Goal: Transaction & Acquisition: Purchase product/service

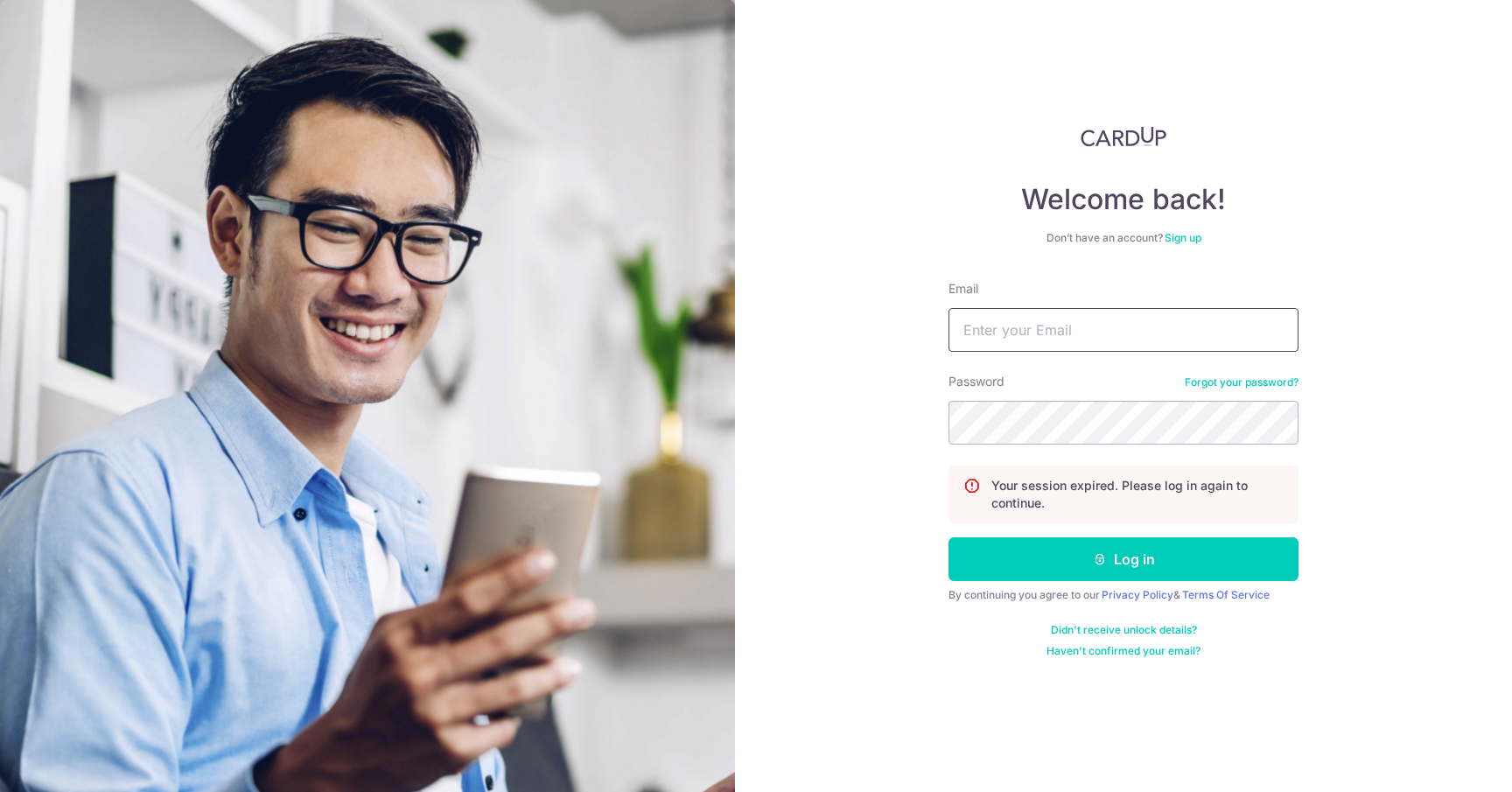
click at [998, 341] on input "Email" at bounding box center [1124, 330] width 350 height 44
type input "wen0424@gmail.com"
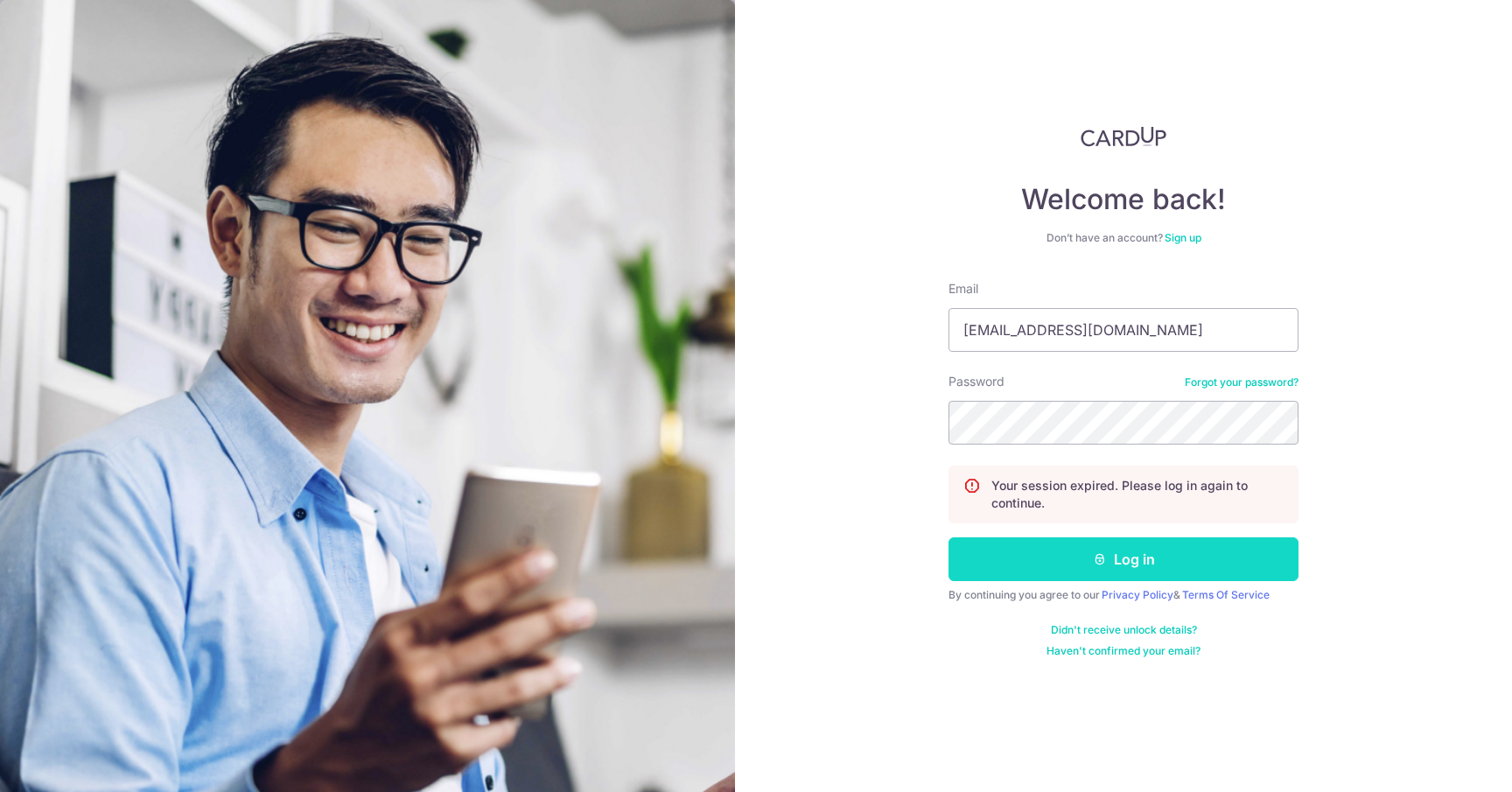
click at [1052, 558] on button "Log in" at bounding box center [1124, 559] width 350 height 44
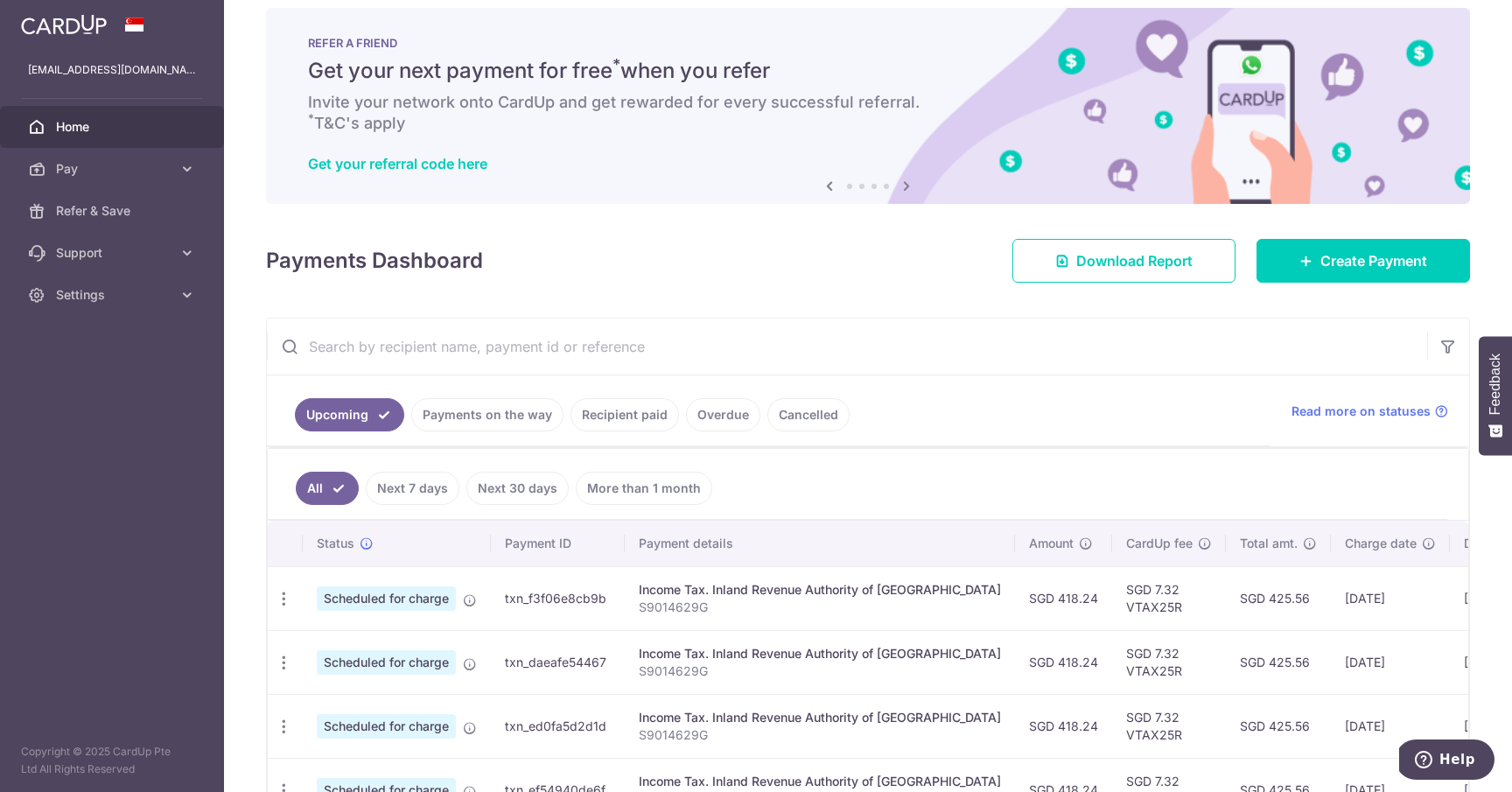
scroll to position [21, 0]
click at [1375, 254] on span "Create Payment" at bounding box center [1373, 259] width 107 height 21
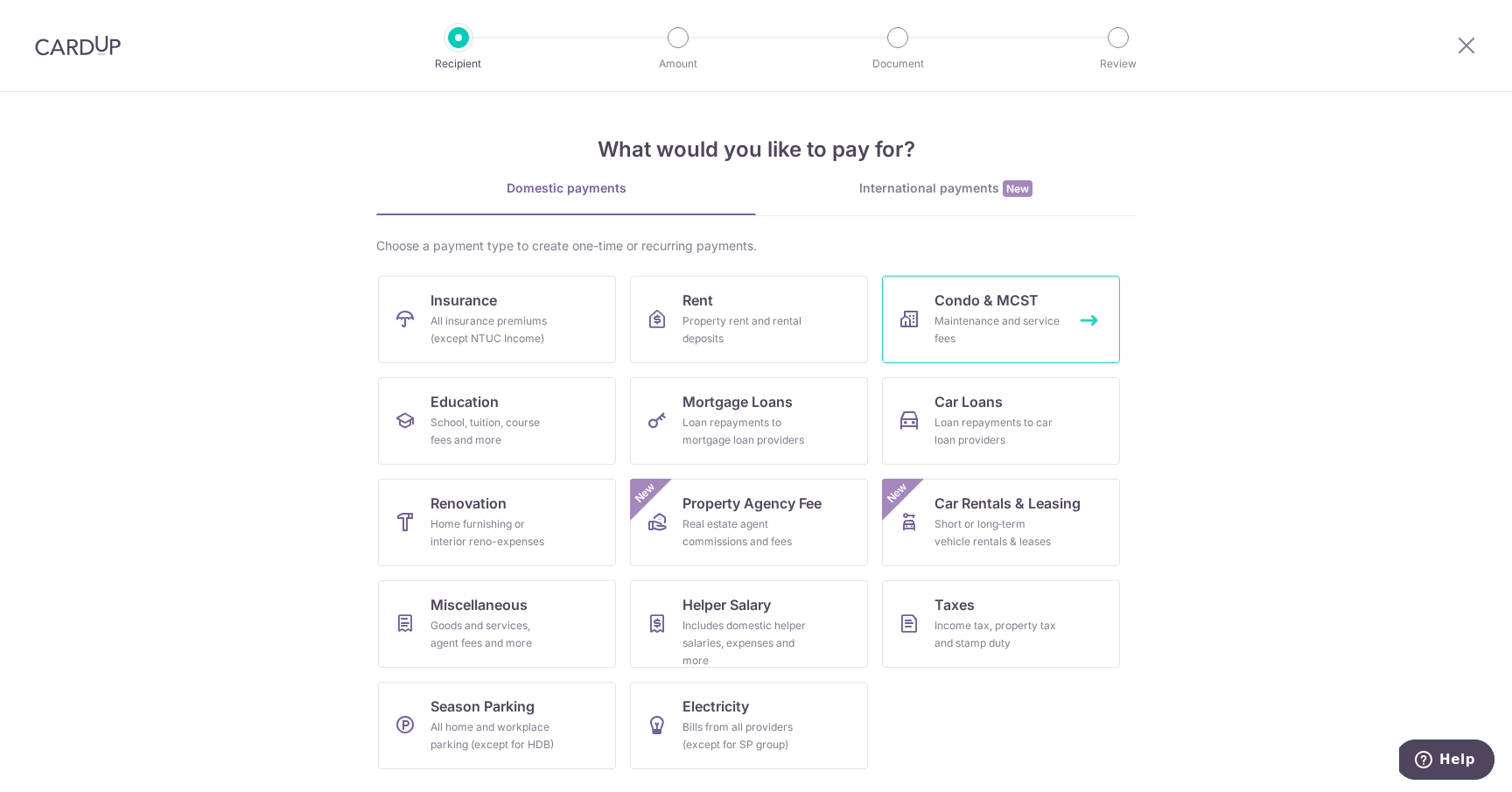
click at [1025, 300] on span "Condo & MCST" at bounding box center [986, 299] width 104 height 21
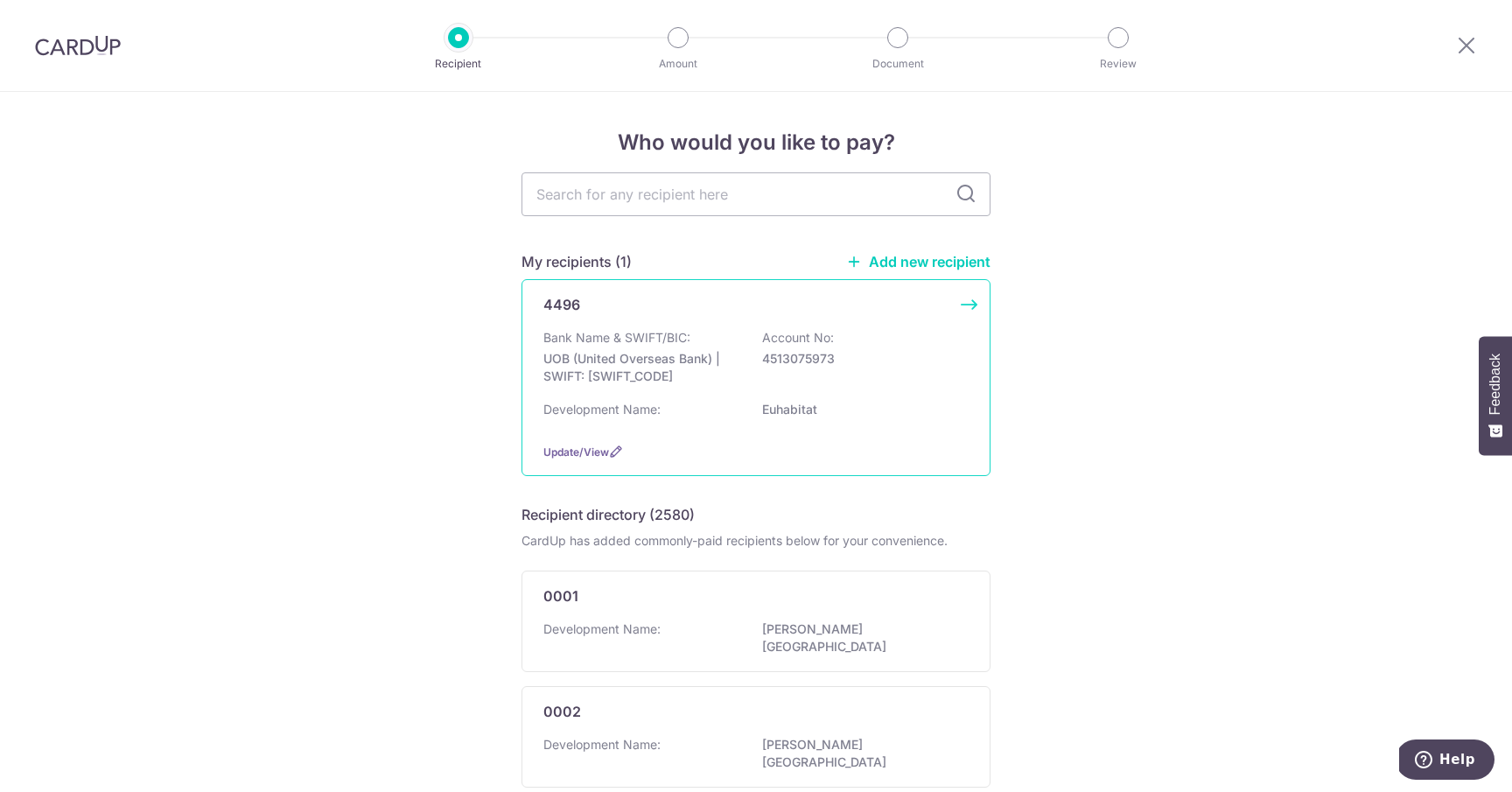
click at [812, 328] on div "4496 Bank Name & SWIFT/BIC: UOB (United Overseas Bank) | SWIFT: UOVBSGSGXXX Acc…" at bounding box center [756, 378] width 469 height 197
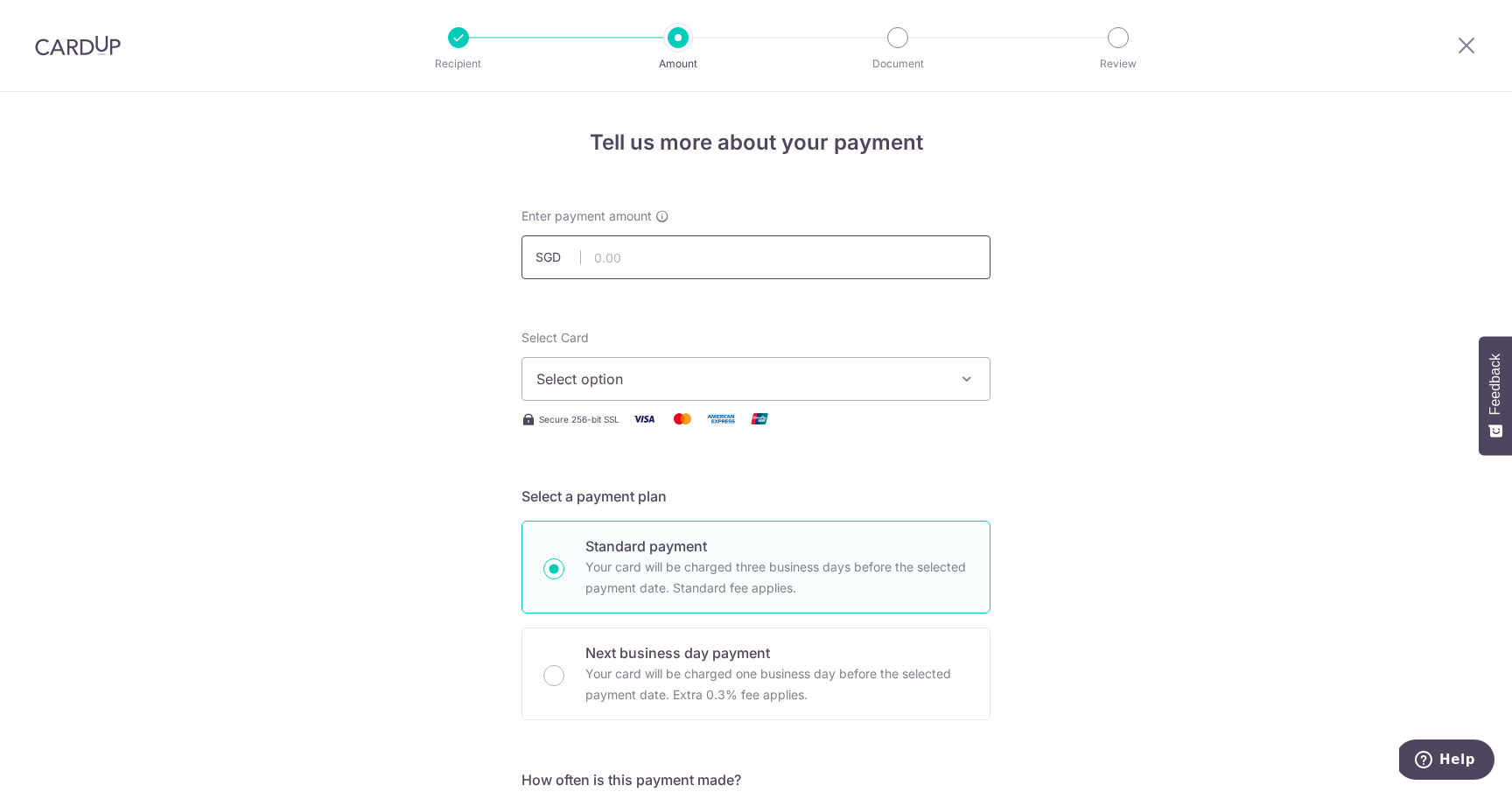
click at [825, 268] on input "text" at bounding box center [756, 257] width 469 height 44
type input "1,240.15"
click at [611, 380] on span "Select option" at bounding box center [740, 379] width 408 height 21
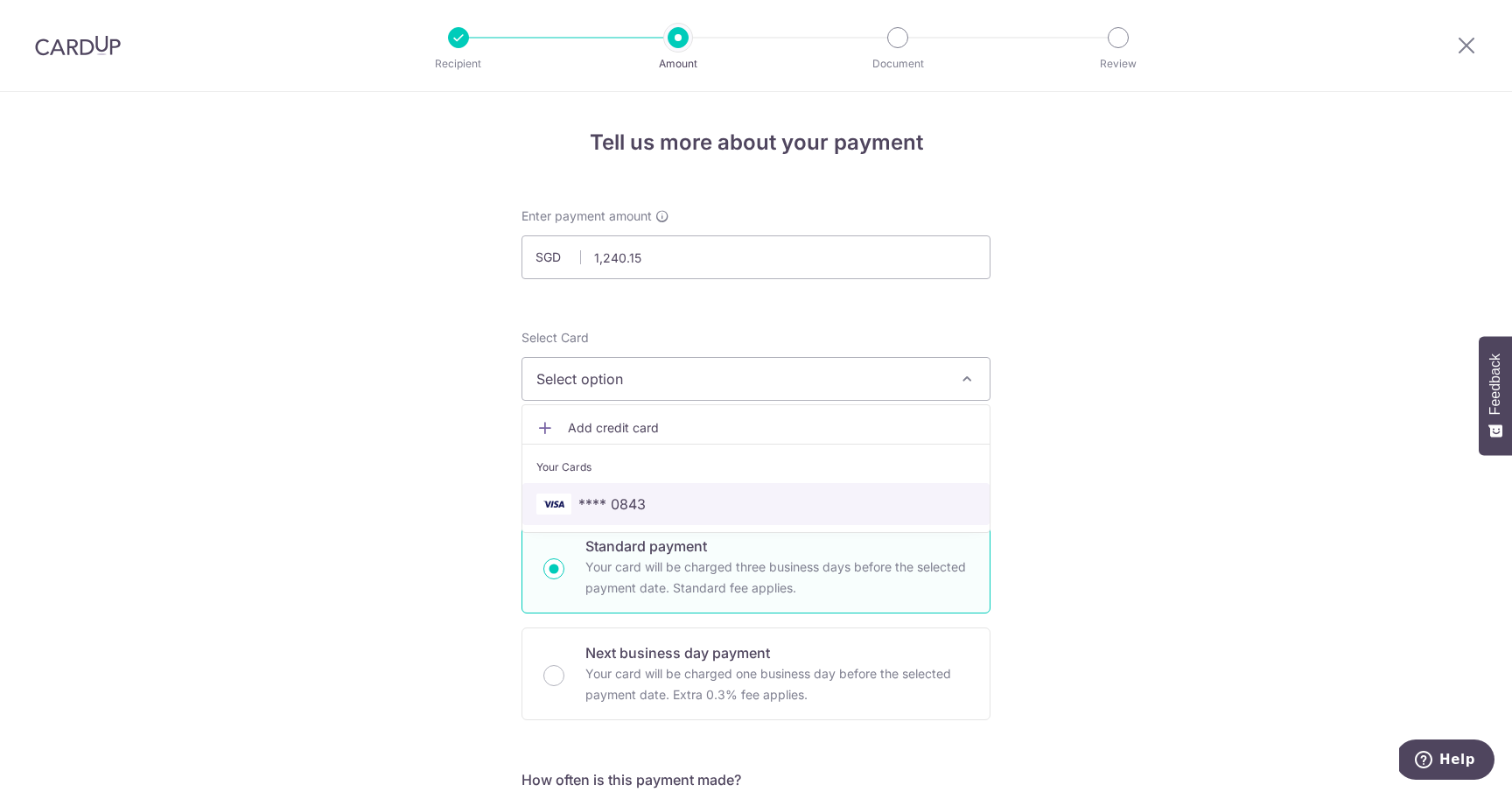
click at [614, 496] on span "**** 0843" at bounding box center [612, 504] width 68 height 21
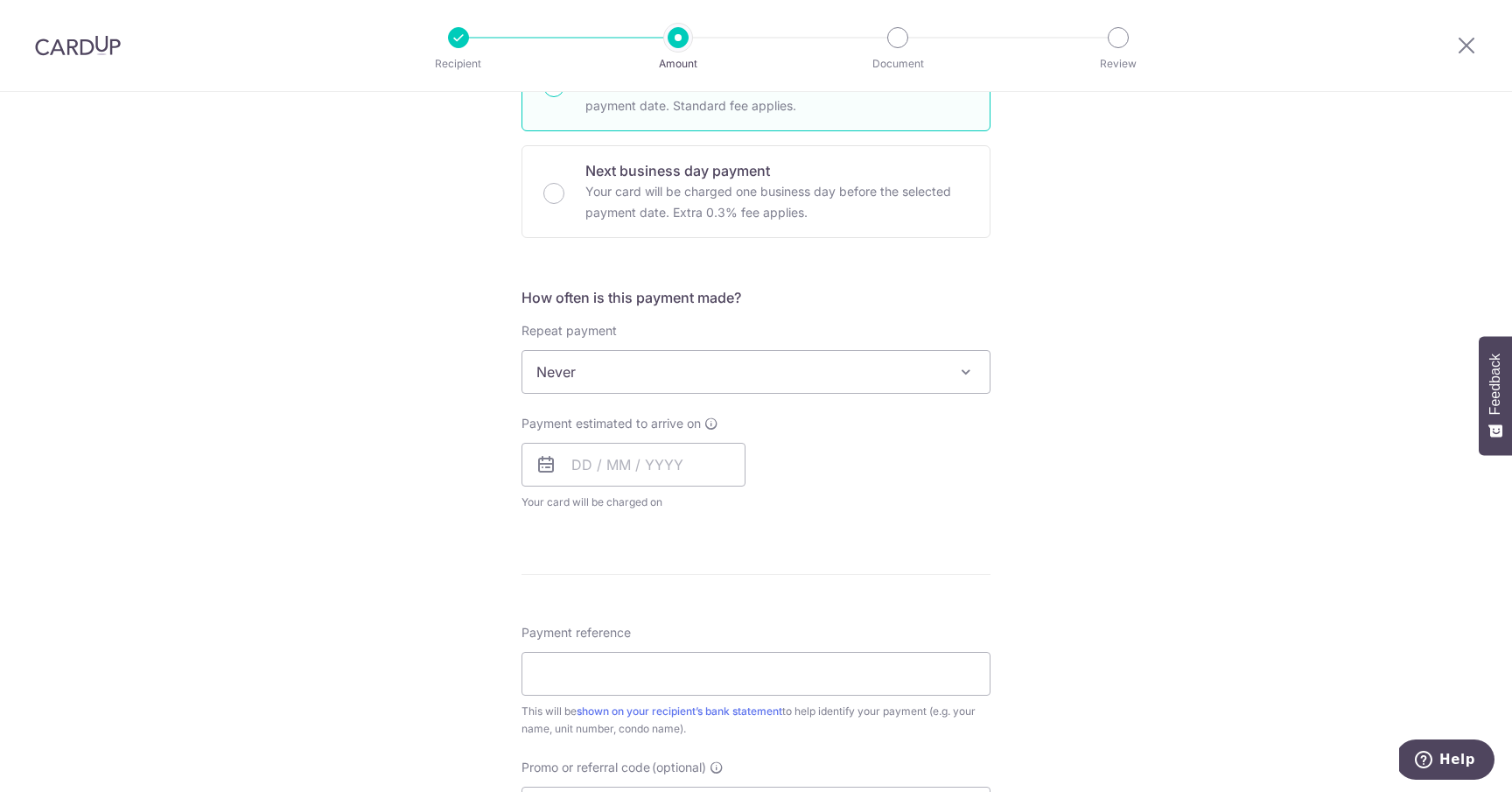
scroll to position [488, 0]
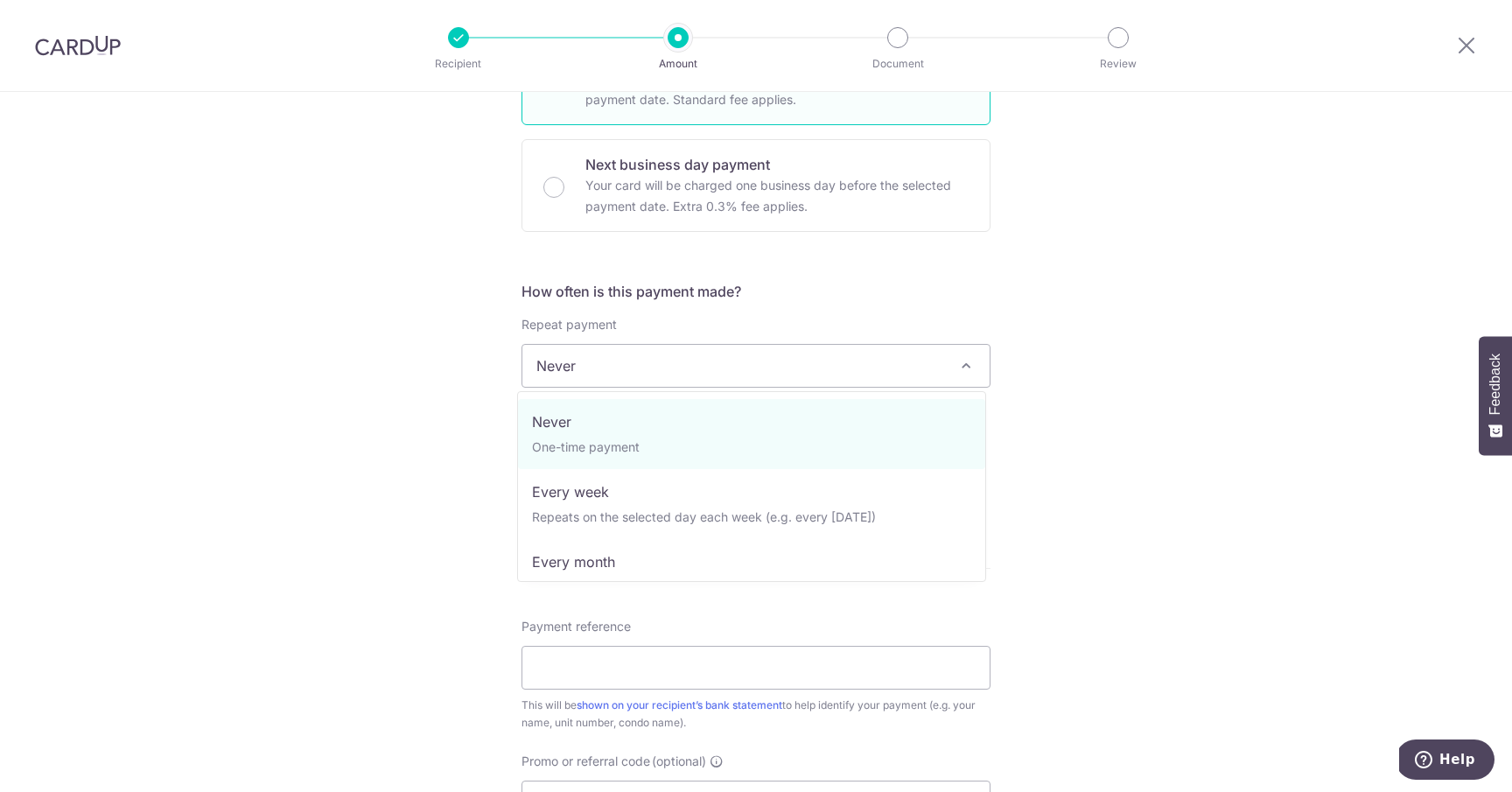
click at [713, 369] on span "Never" at bounding box center [756, 366] width 467 height 42
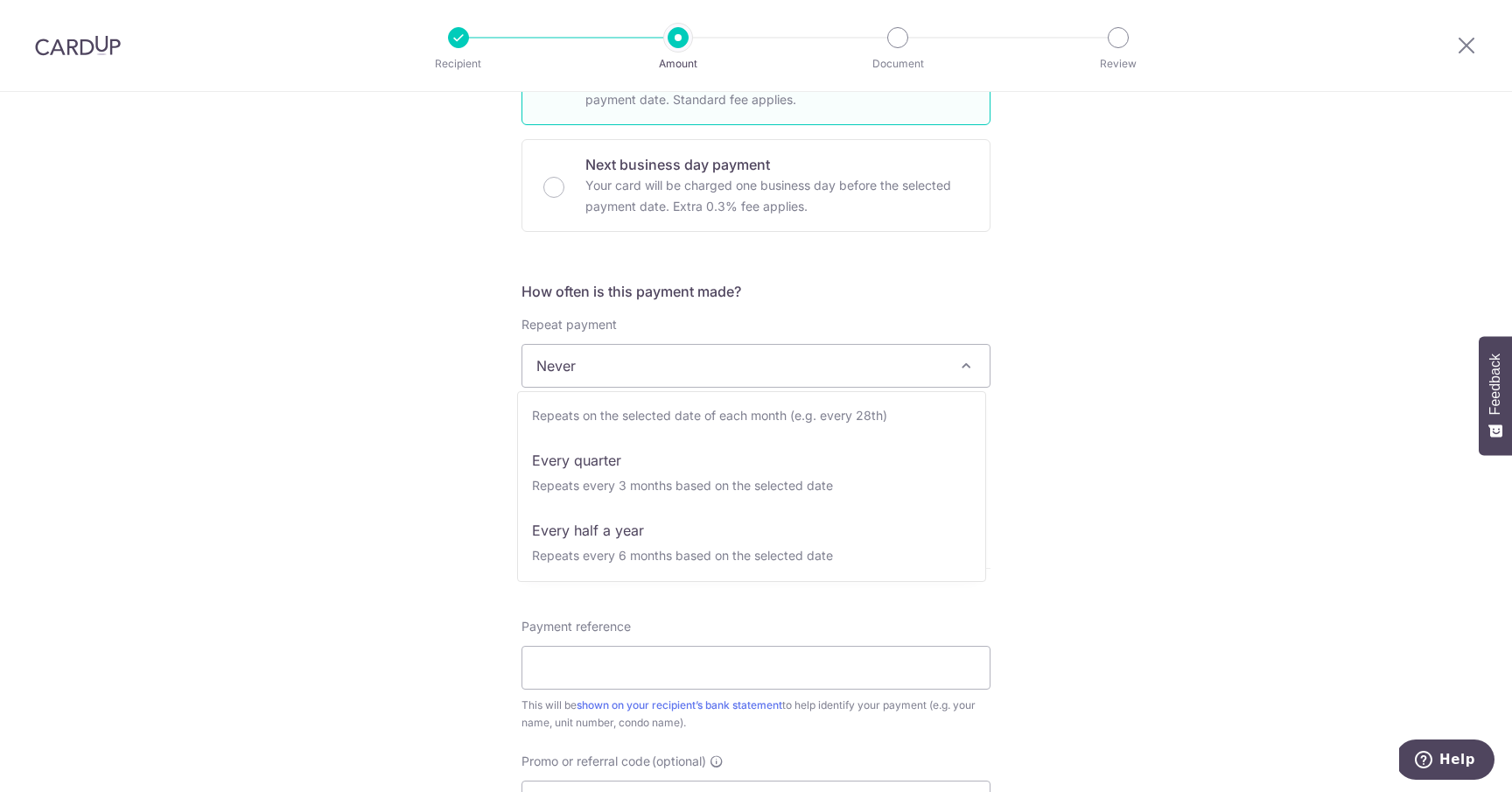
scroll to position [171, 0]
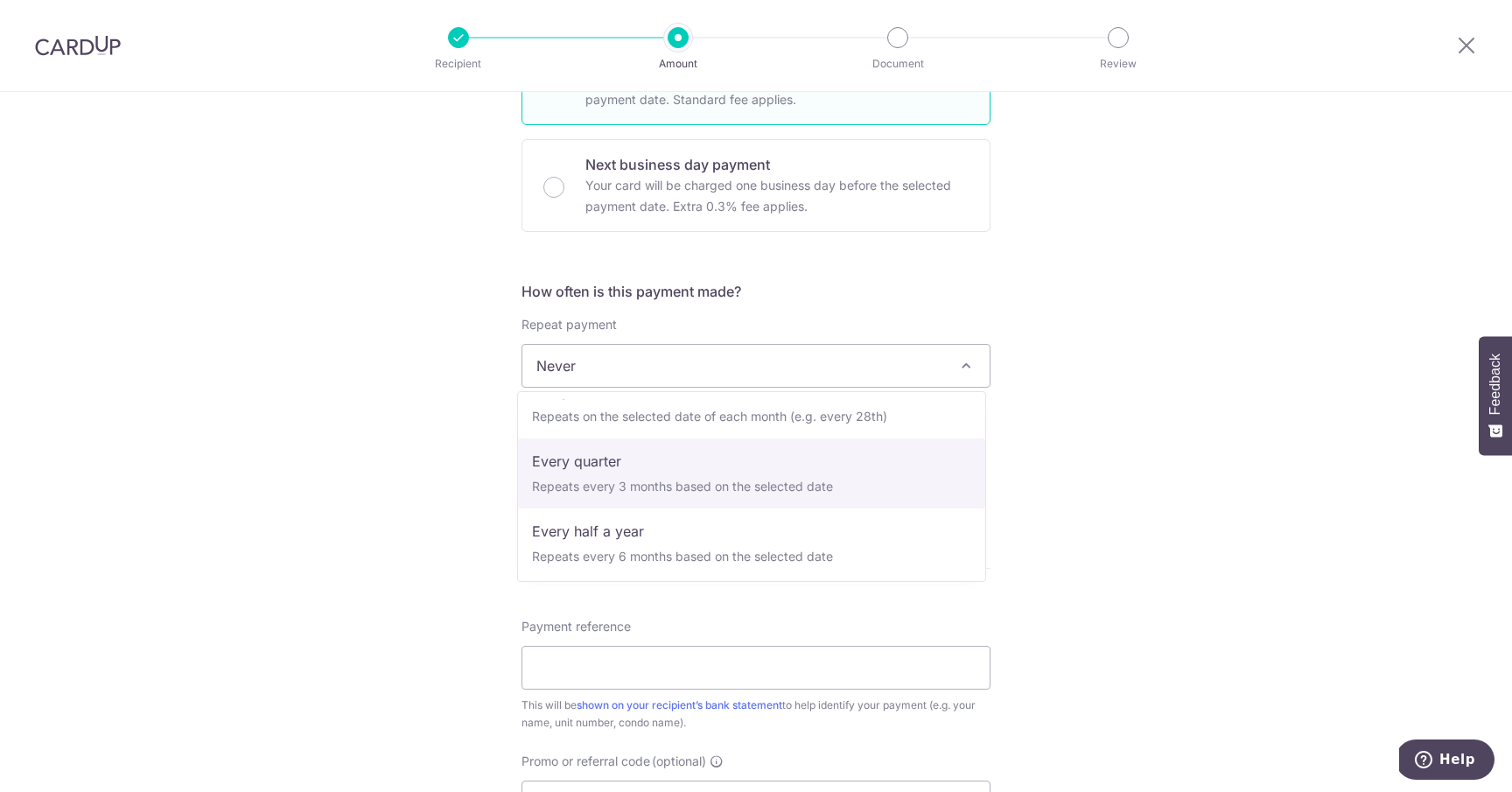
select select "4"
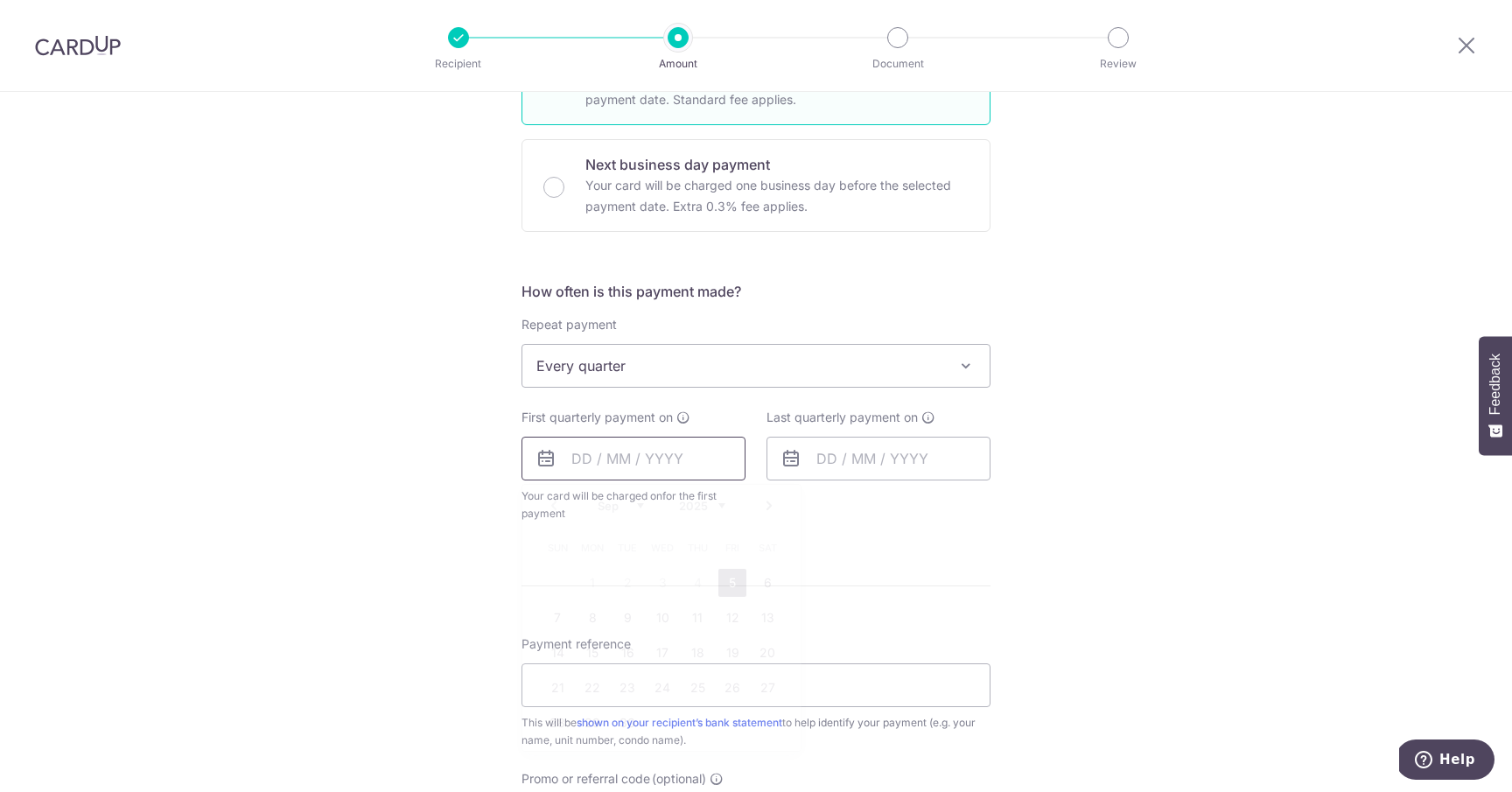
click at [644, 454] on input "text" at bounding box center [634, 459] width 224 height 44
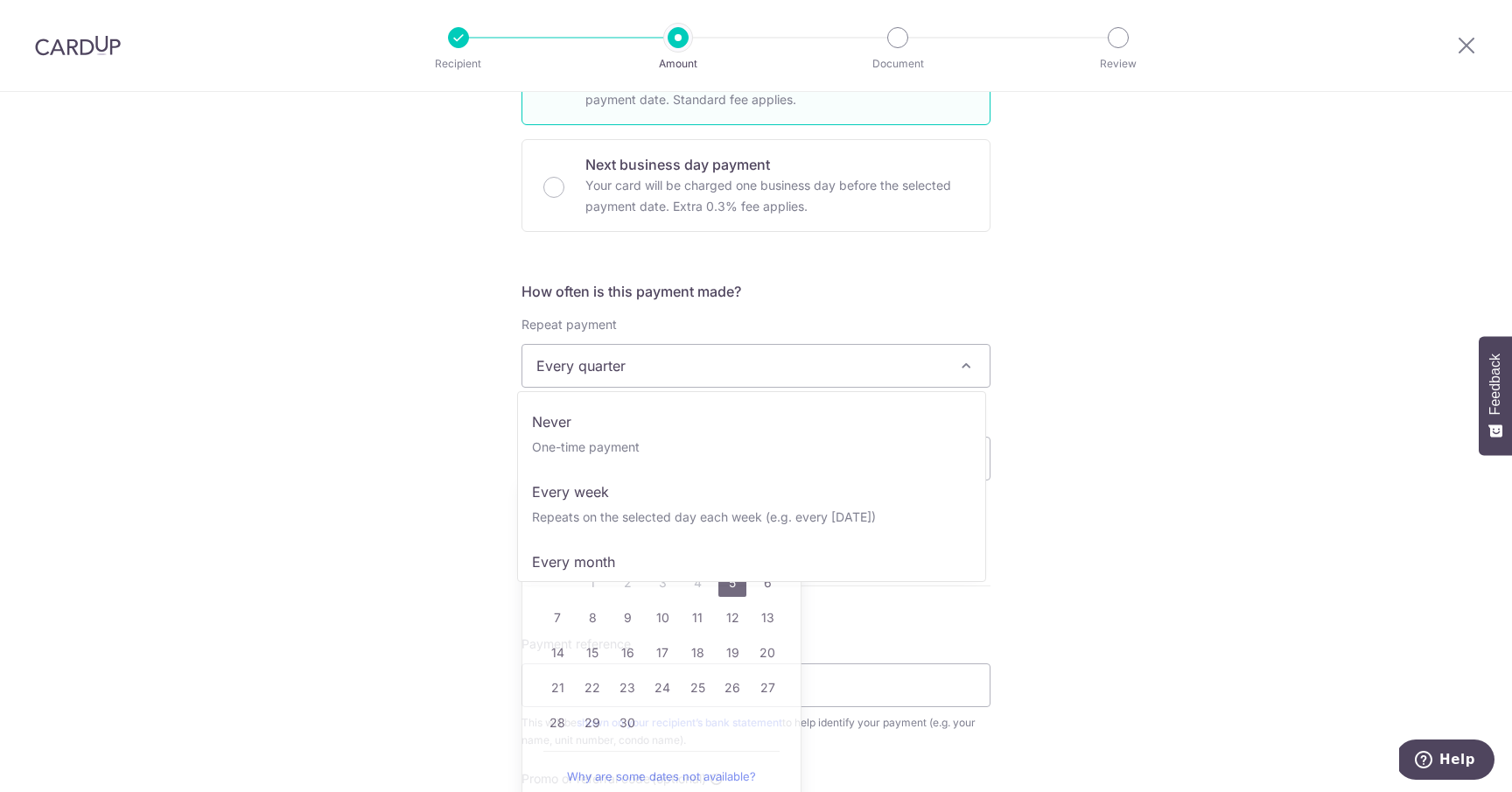
click at [707, 370] on span "Every quarter" at bounding box center [756, 366] width 467 height 42
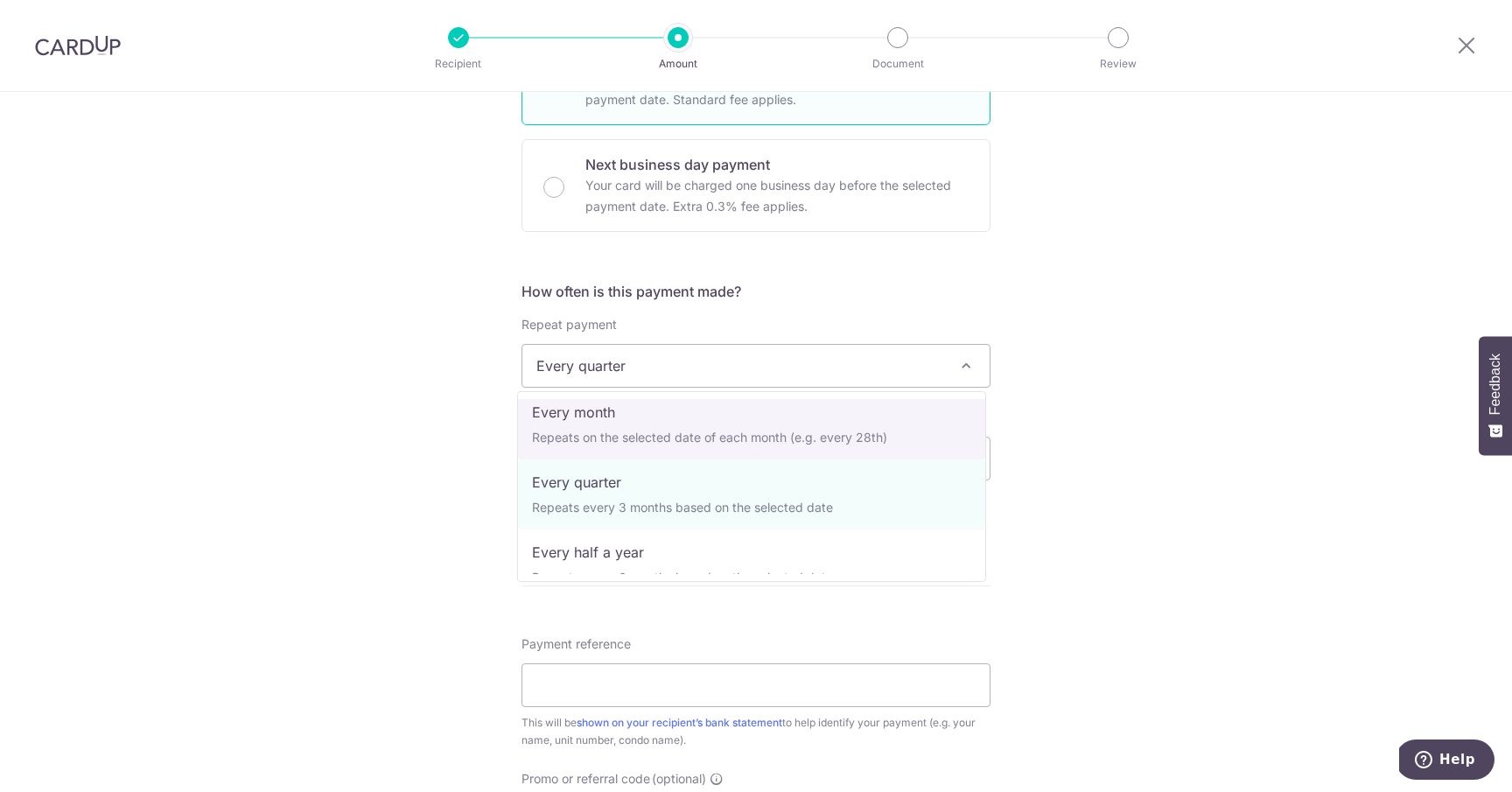
scroll to position [147, 0]
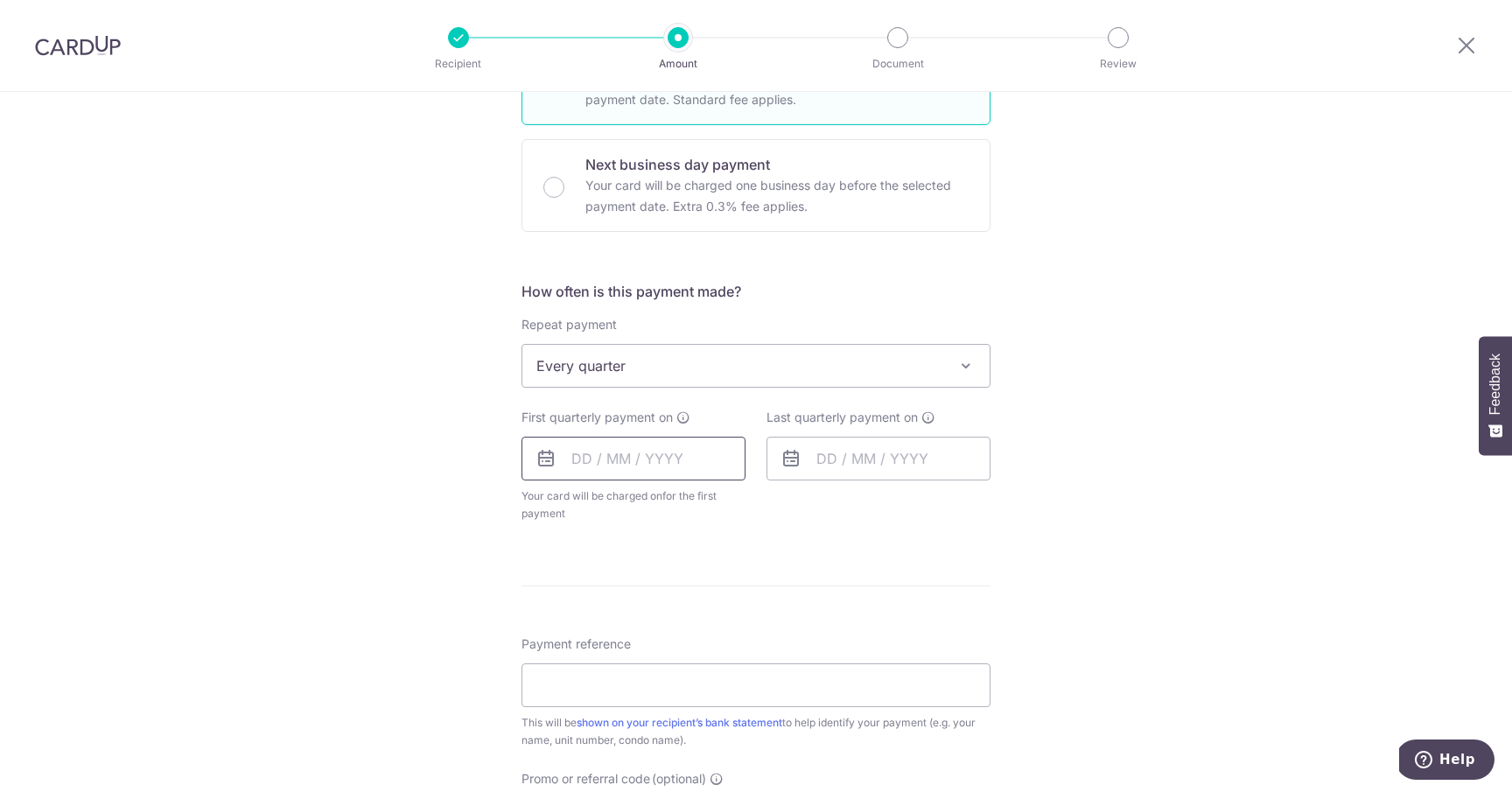
click at [723, 460] on input "text" at bounding box center [634, 459] width 224 height 44
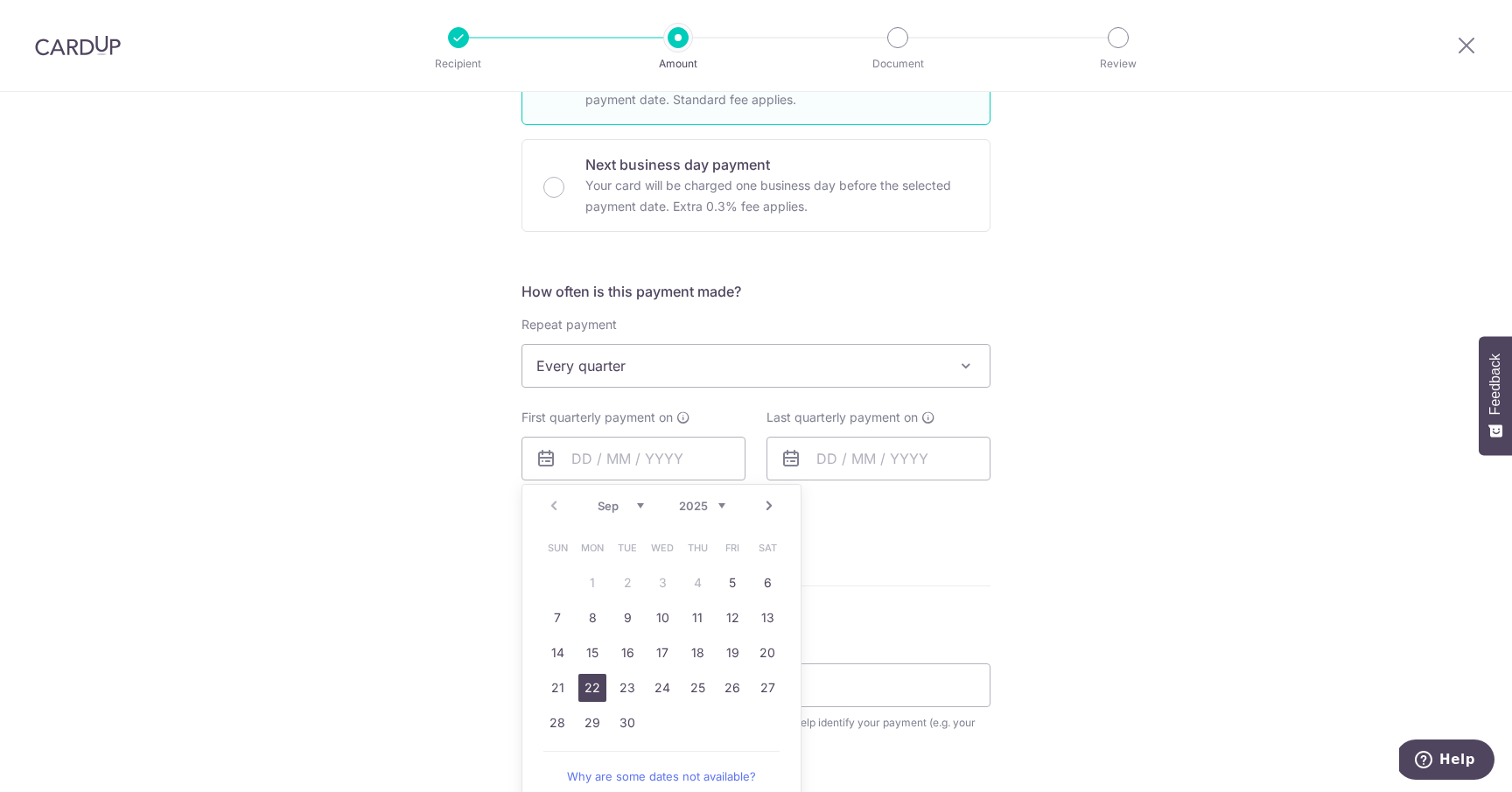
click at [589, 677] on link "22" at bounding box center [592, 688] width 28 height 28
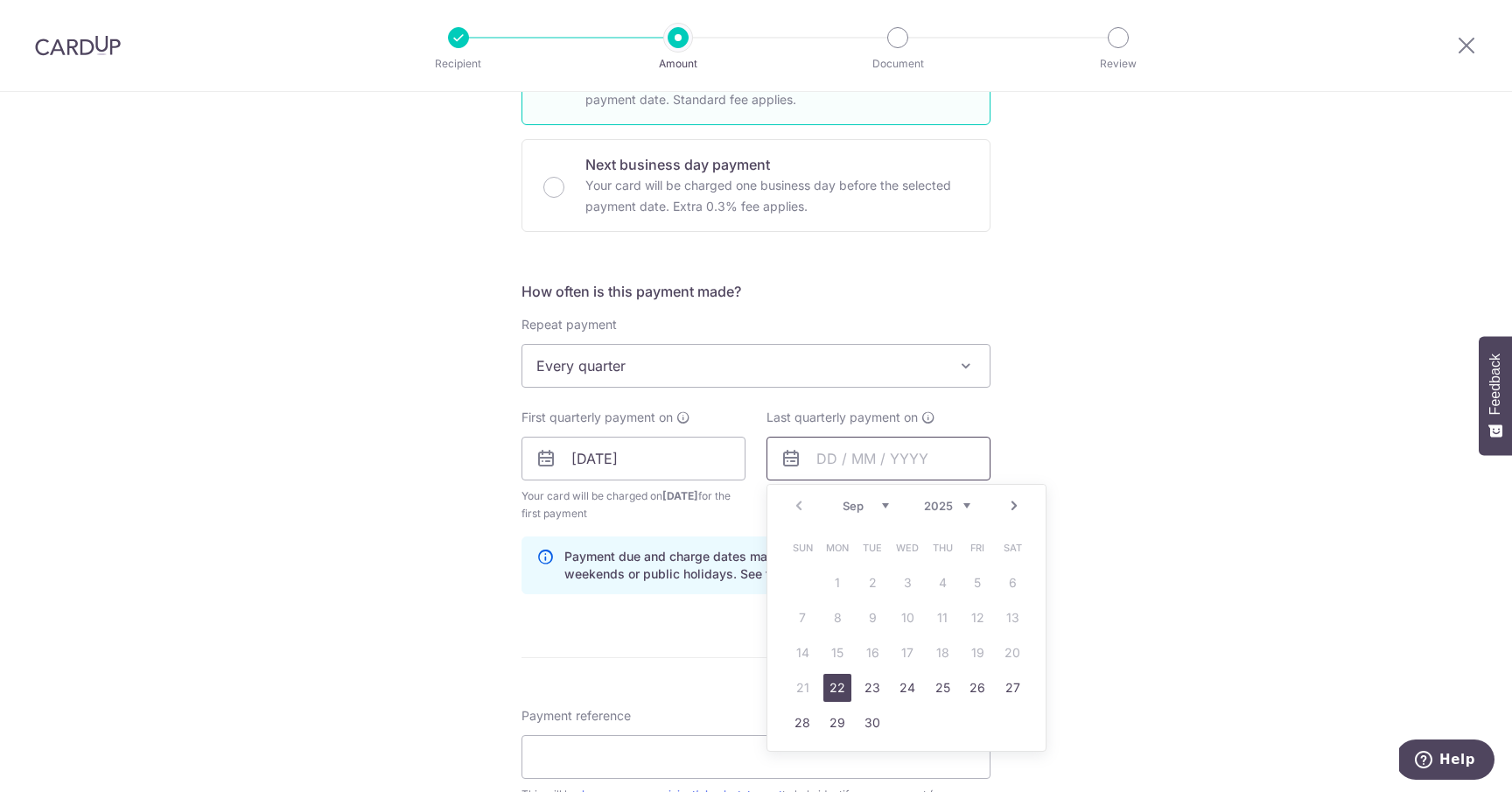
click at [967, 456] on input "text" at bounding box center [879, 459] width 224 height 44
click at [1073, 426] on div "Tell us more about your payment Enter payment amount SGD 1,240.15 1240.15 Selec…" at bounding box center [756, 439] width 1512 height 1673
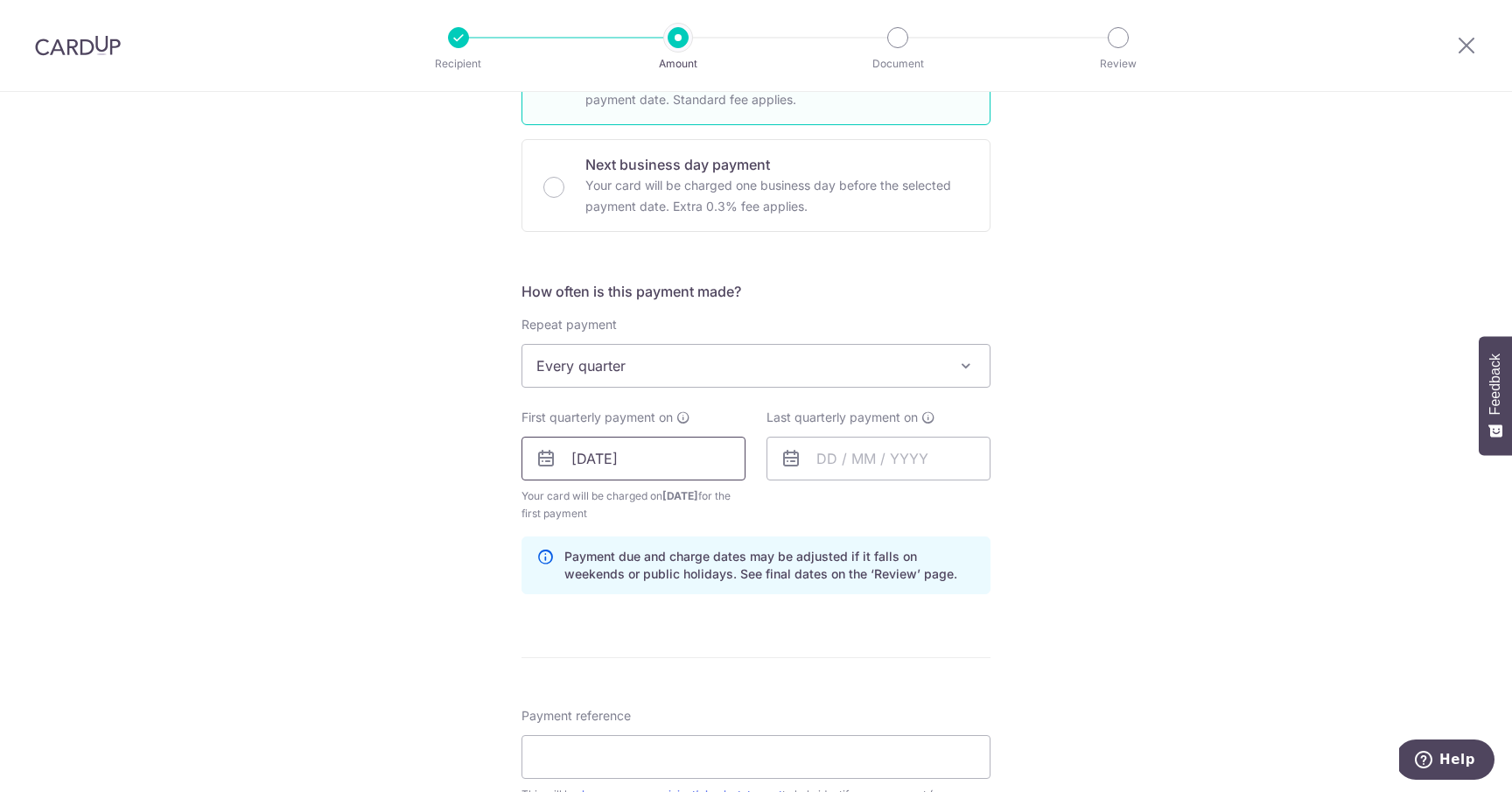
click at [717, 464] on input "22/09/2025" at bounding box center [634, 459] width 224 height 44
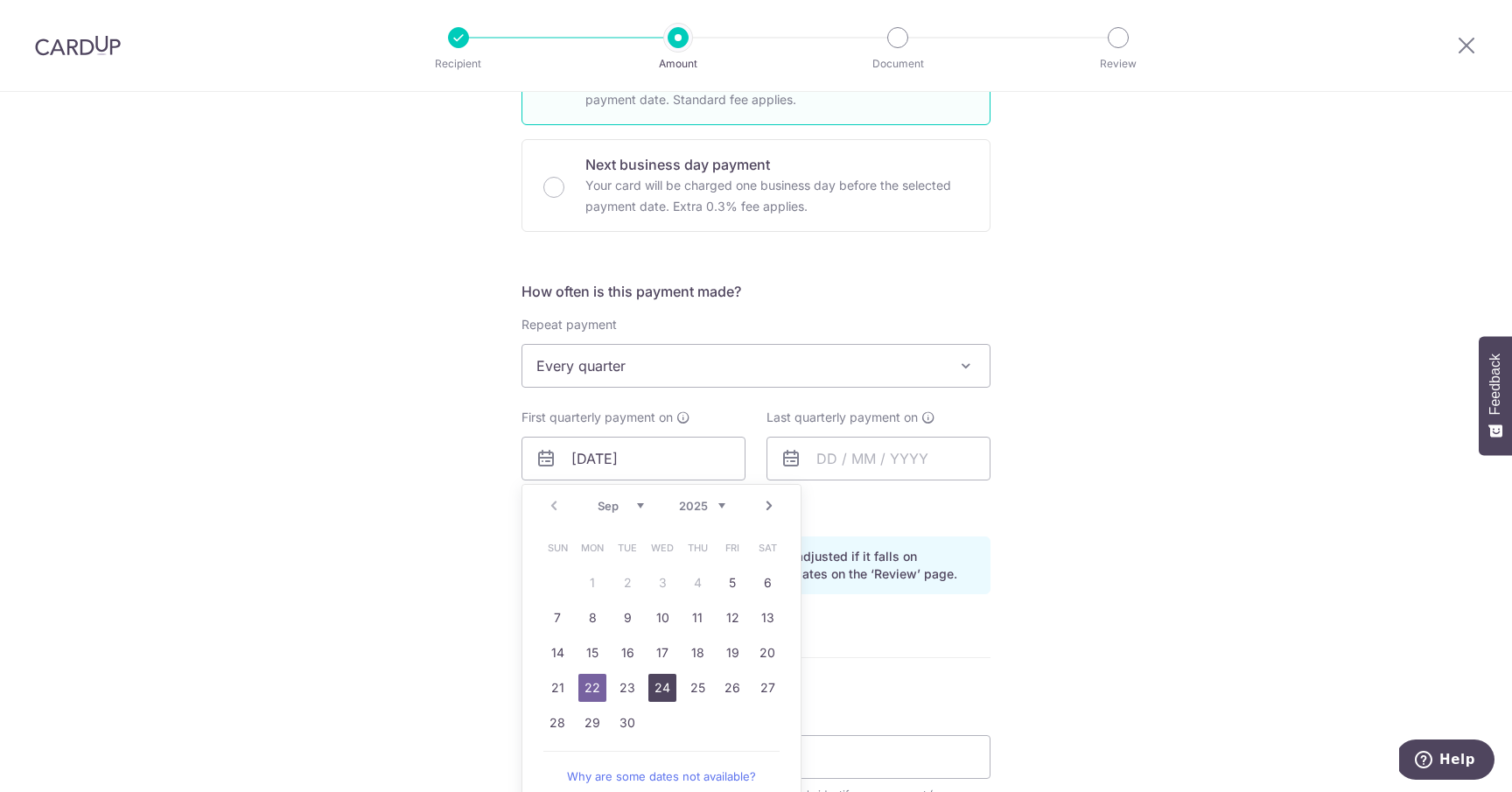
click at [649, 680] on link "24" at bounding box center [662, 688] width 28 height 28
type input "24/09/2025"
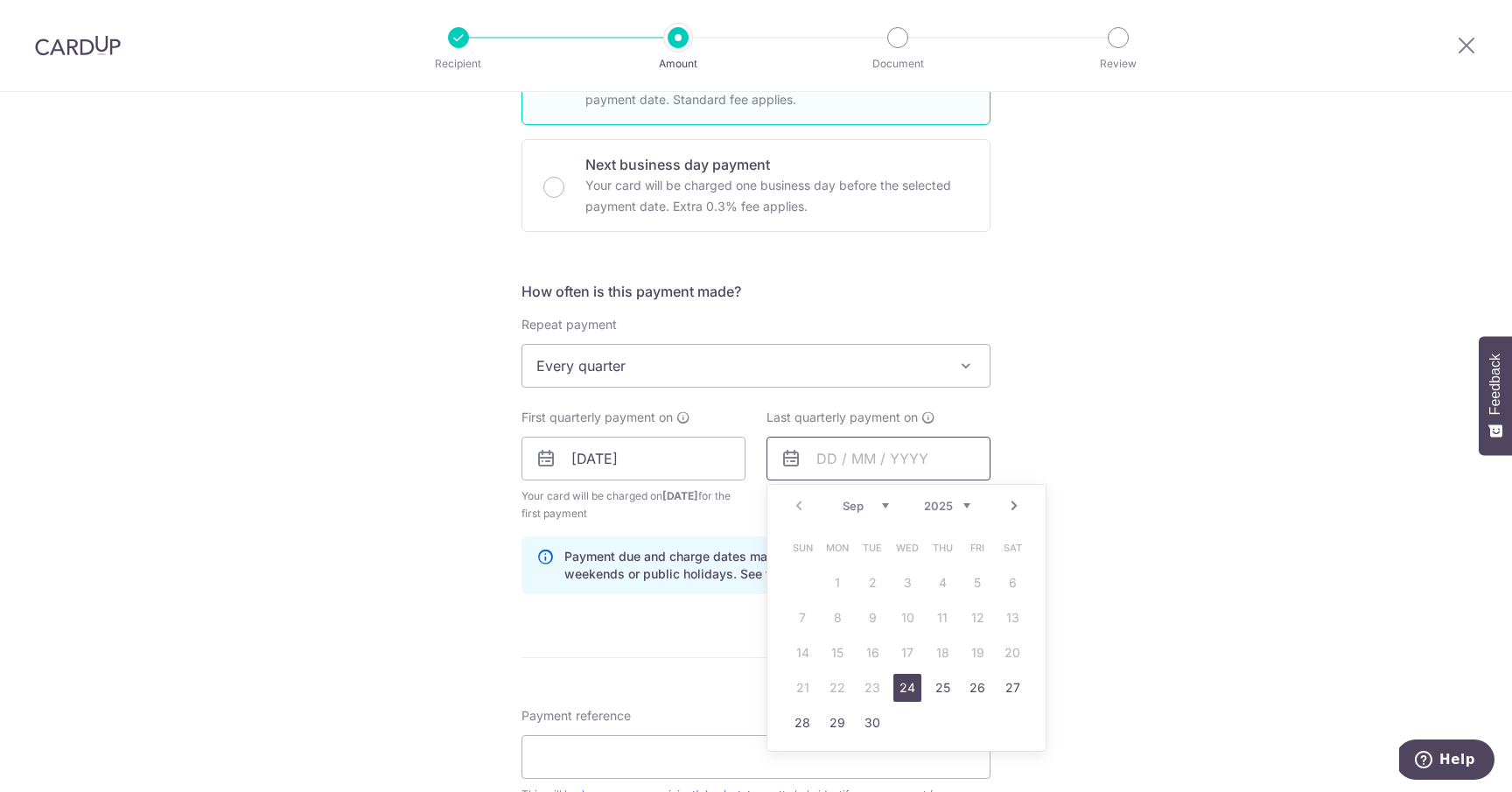
click at [902, 461] on input "text" at bounding box center [879, 459] width 224 height 44
click at [910, 409] on span "Last quarterly payment on" at bounding box center [842, 417] width 151 height 17
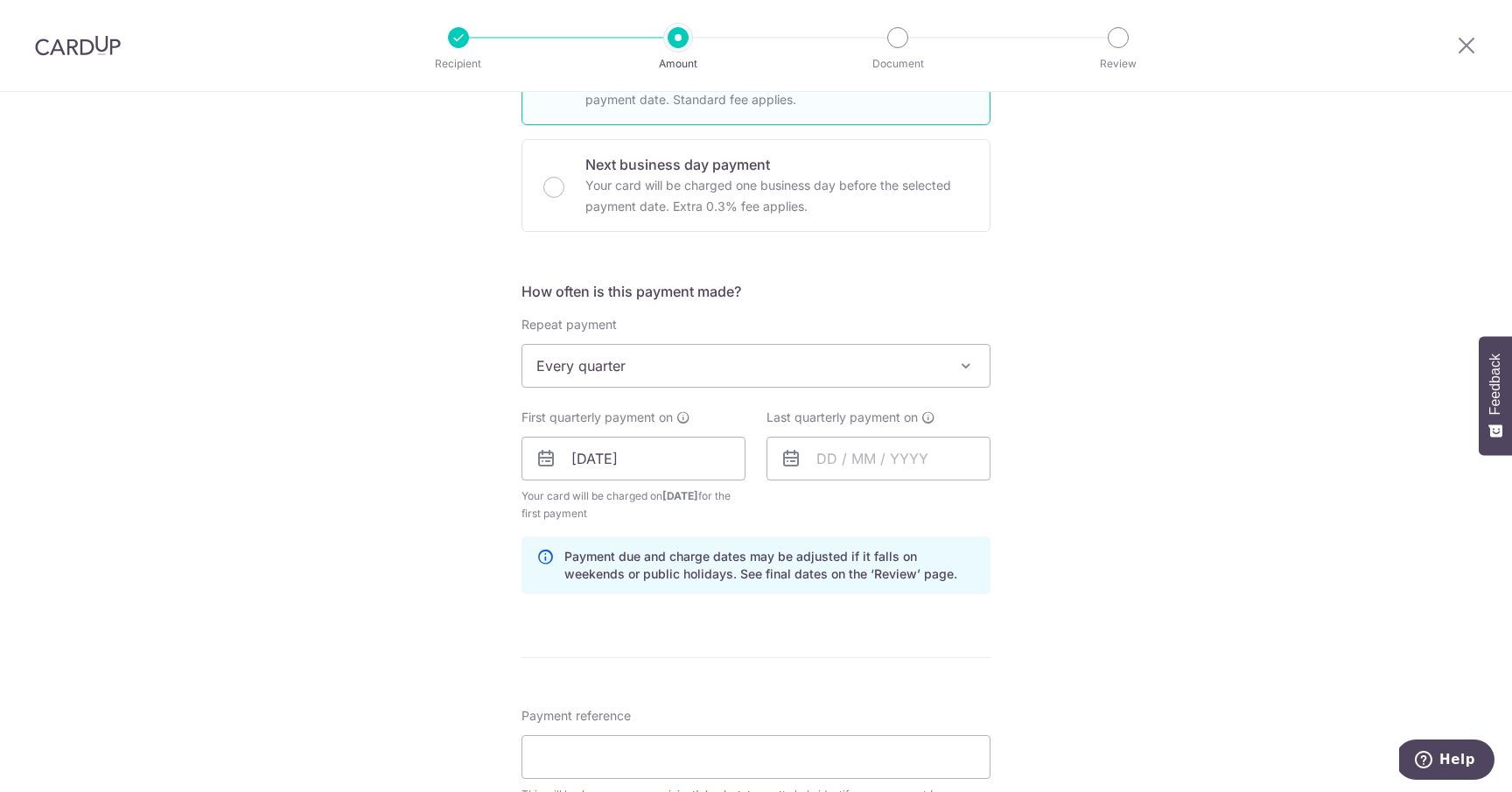
click at [918, 410] on label "Last quarterly payment on" at bounding box center [850, 417] width 169 height 17
click at [923, 414] on icon at bounding box center [928, 417] width 14 height 14
click at [915, 453] on input "text" at bounding box center [879, 459] width 224 height 44
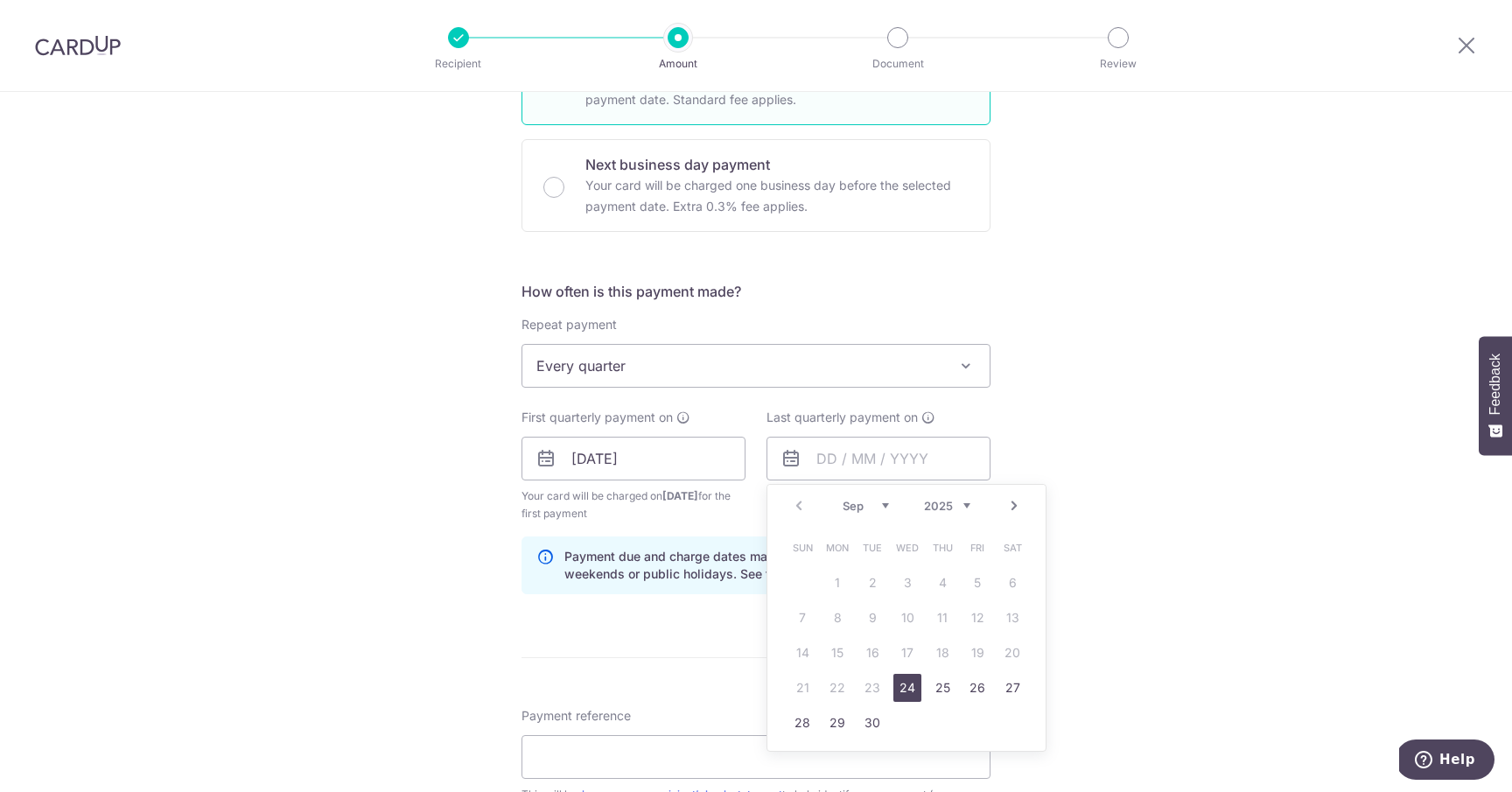
click at [1008, 504] on link "Next" at bounding box center [1014, 505] width 21 height 21
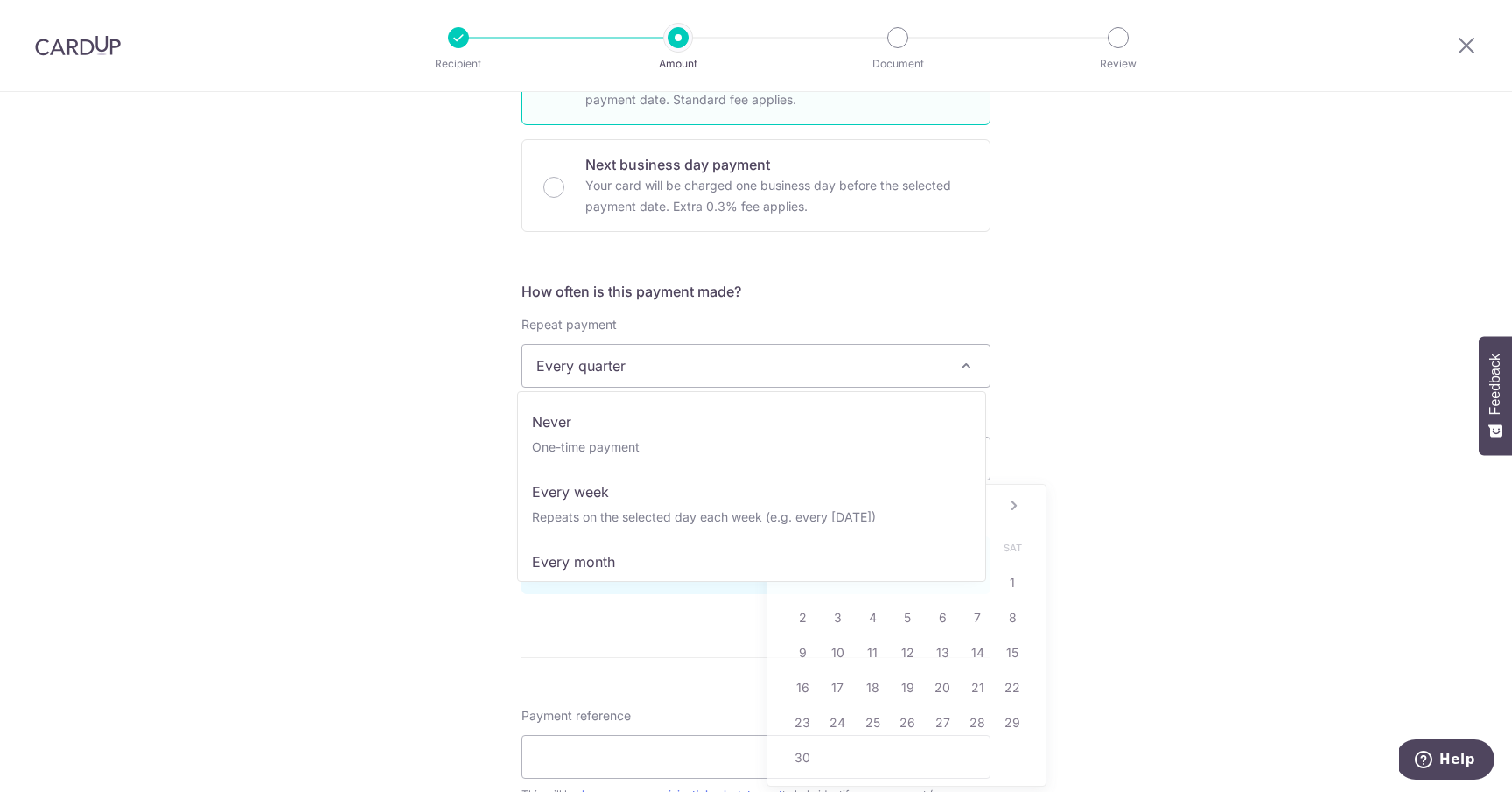
scroll to position [116, 0]
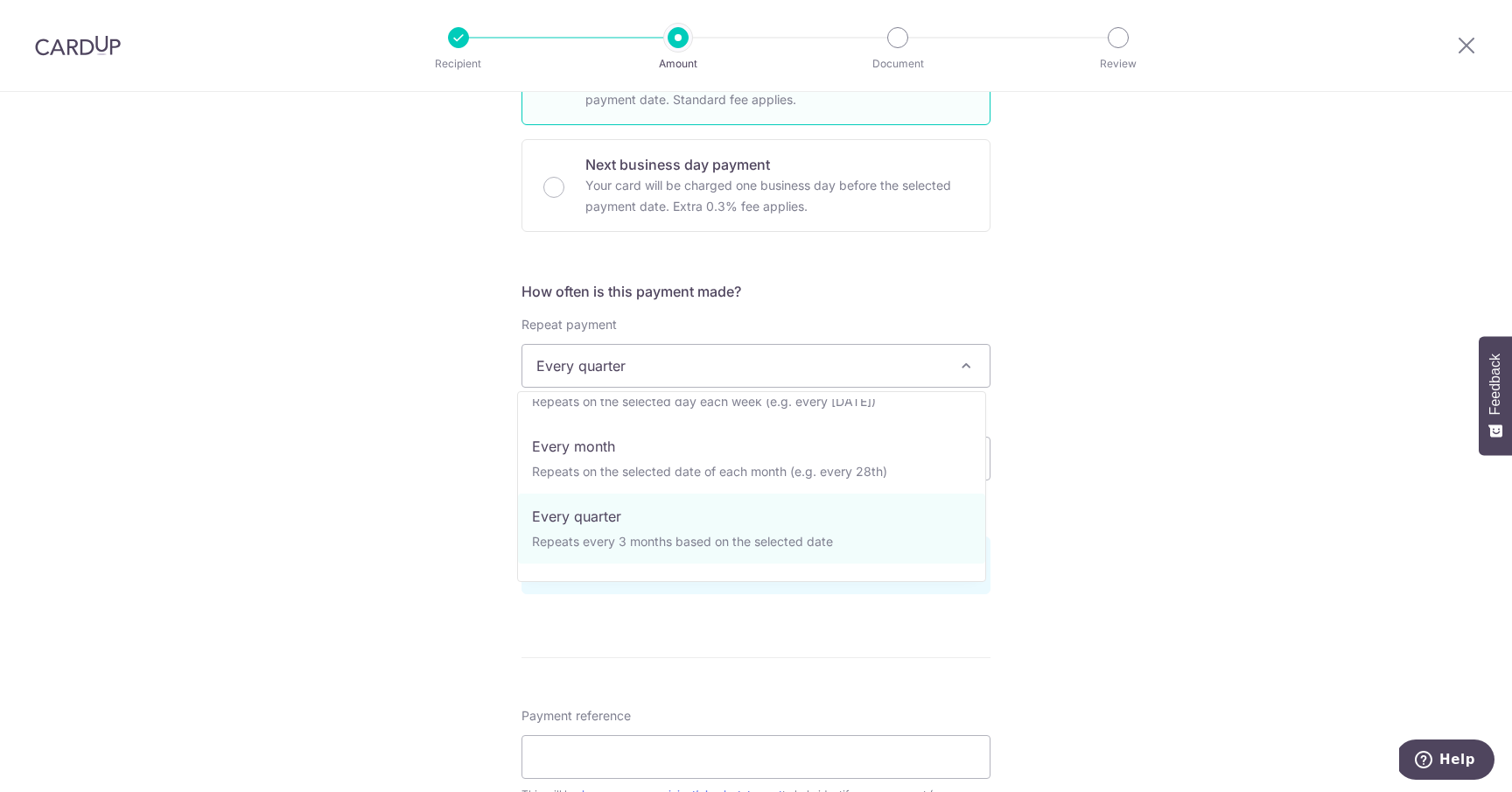
click at [872, 354] on span "Every quarter" at bounding box center [756, 366] width 467 height 42
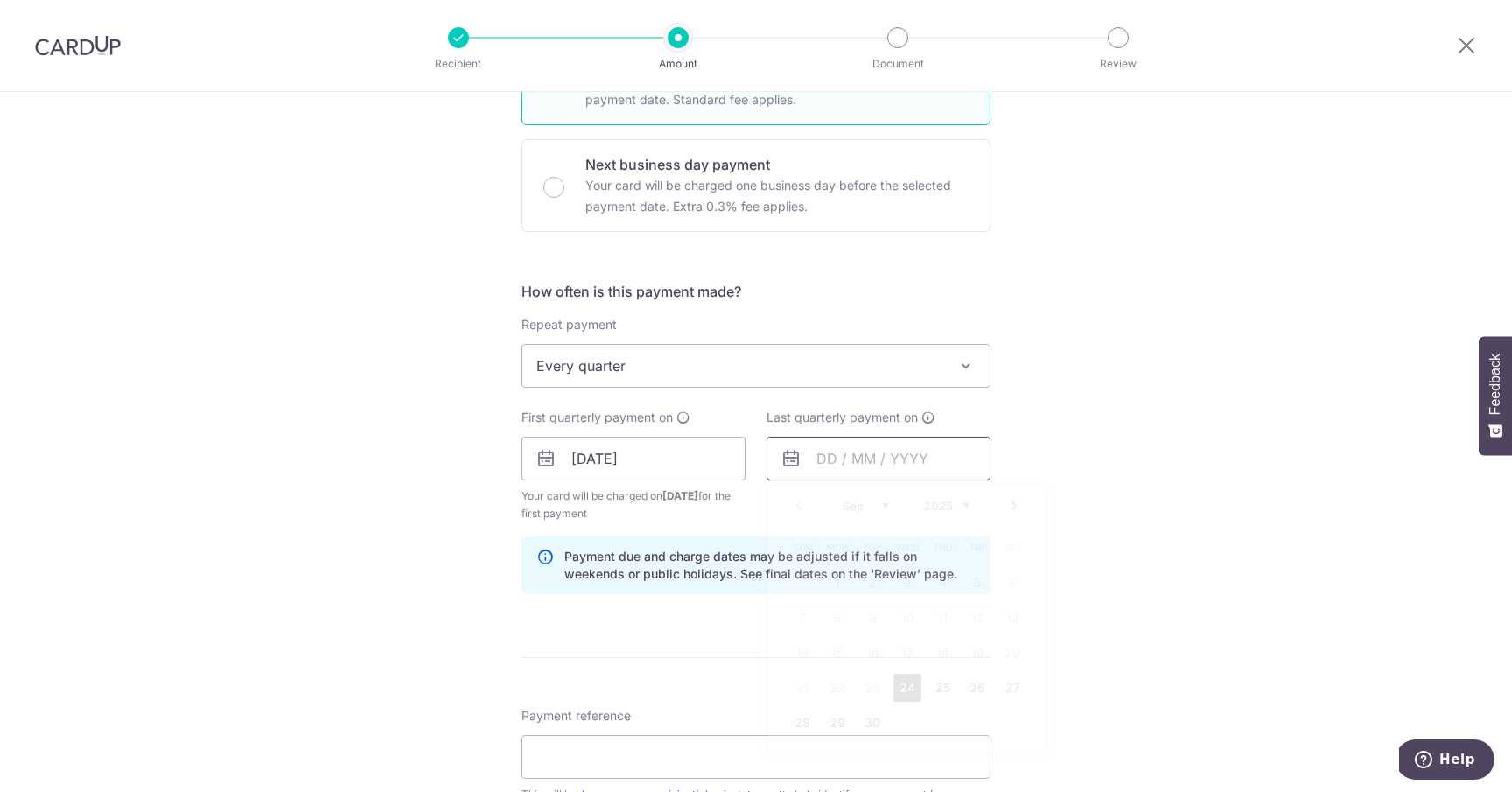
click at [928, 453] on input "text" at bounding box center [879, 459] width 224 height 44
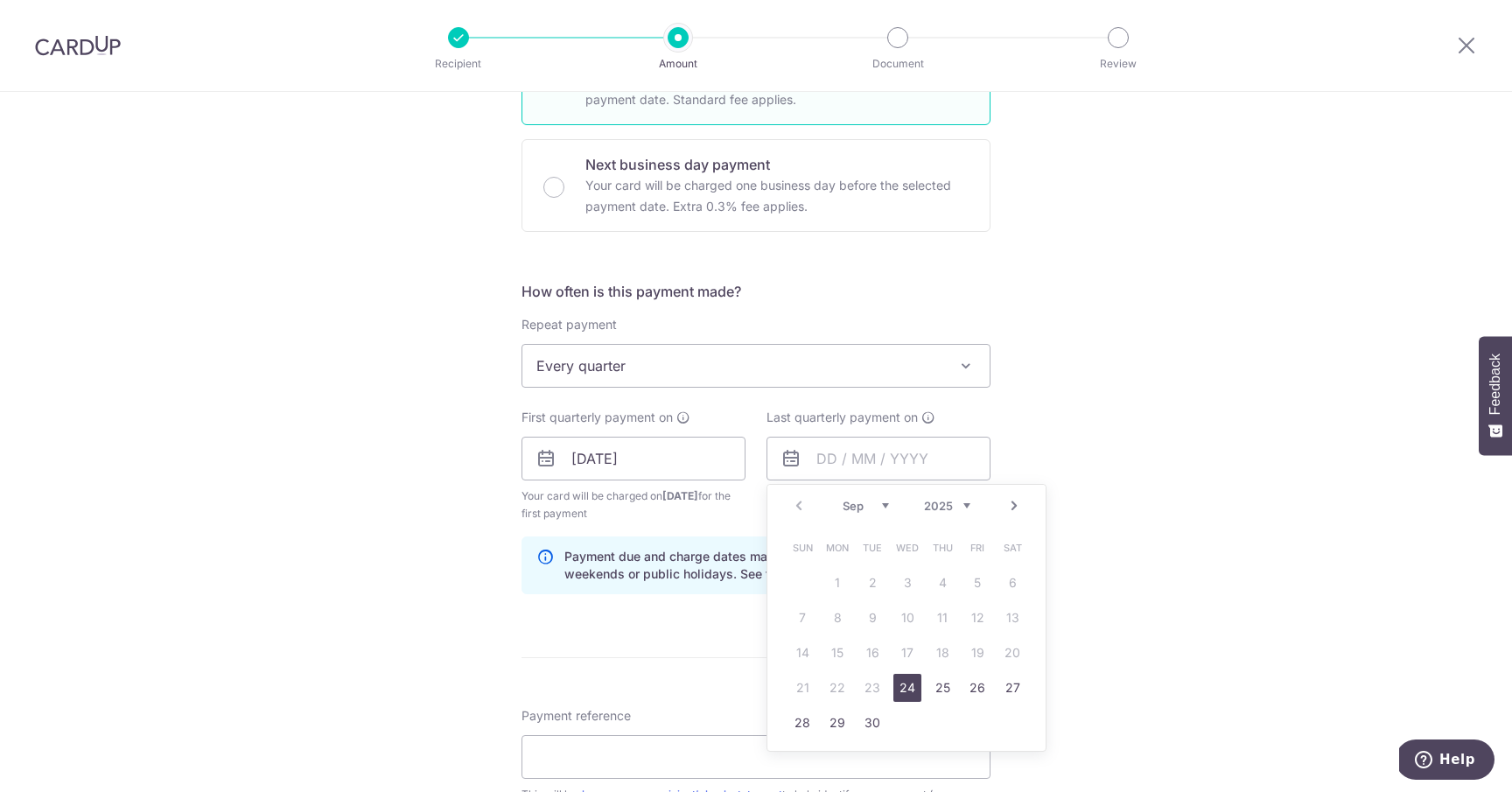
click at [1009, 507] on link "Next" at bounding box center [1014, 505] width 21 height 21
click at [1038, 453] on div "Tell us more about your payment Enter payment amount SGD 1,240.15 1240.15 Selec…" at bounding box center [756, 439] width 1512 height 1673
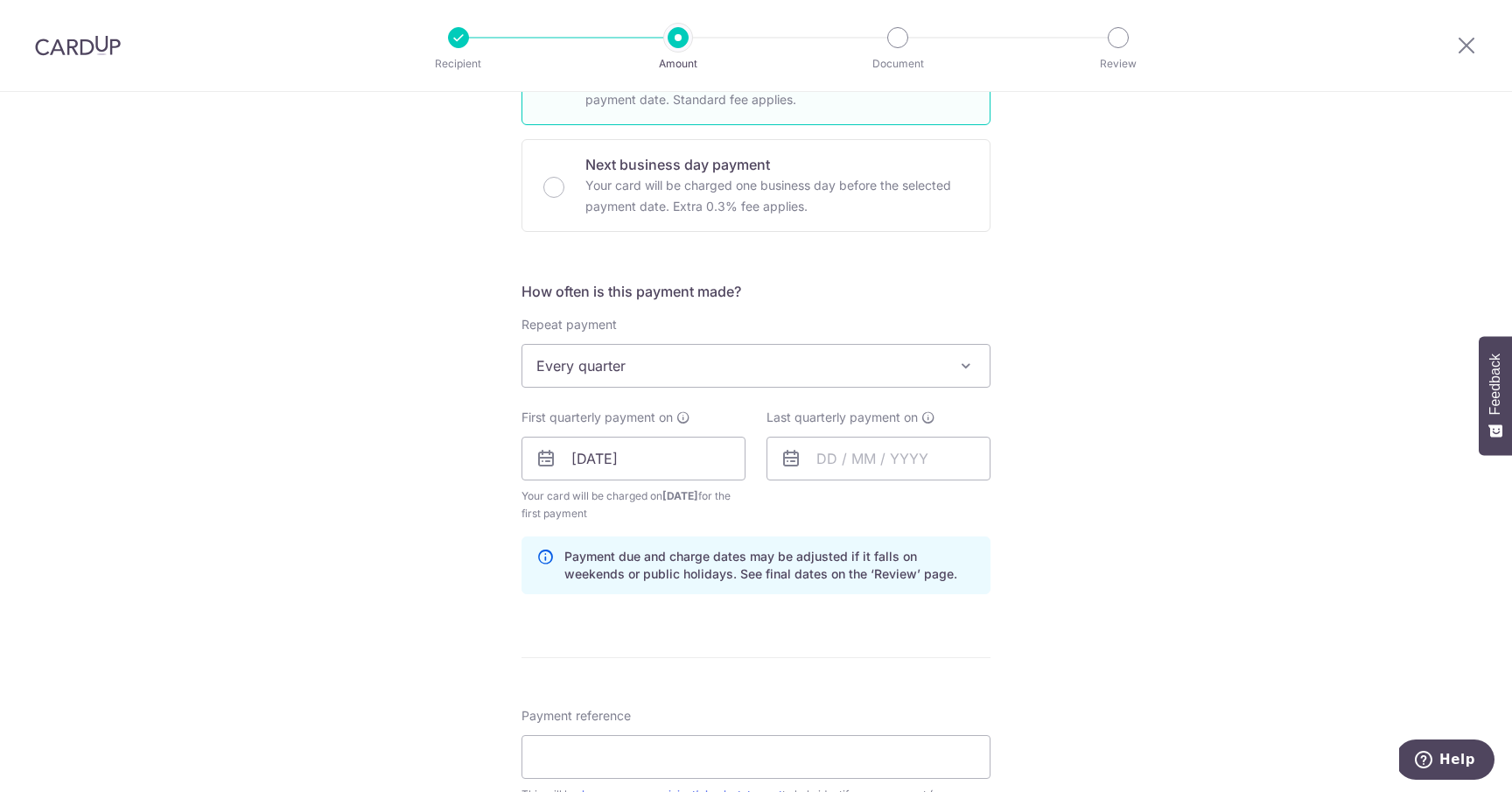
click at [845, 354] on span "Every quarter" at bounding box center [756, 366] width 467 height 42
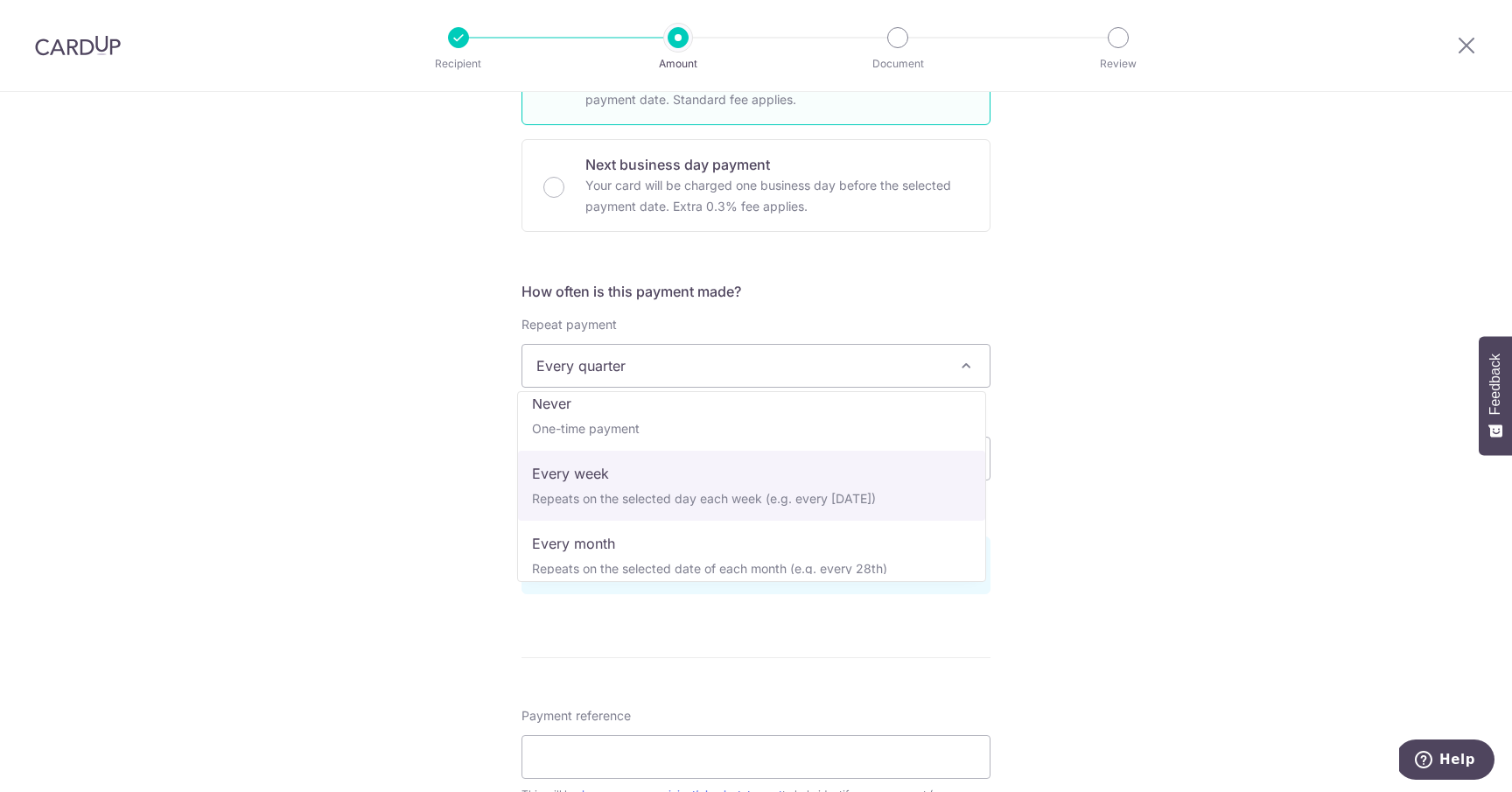
scroll to position [0, 0]
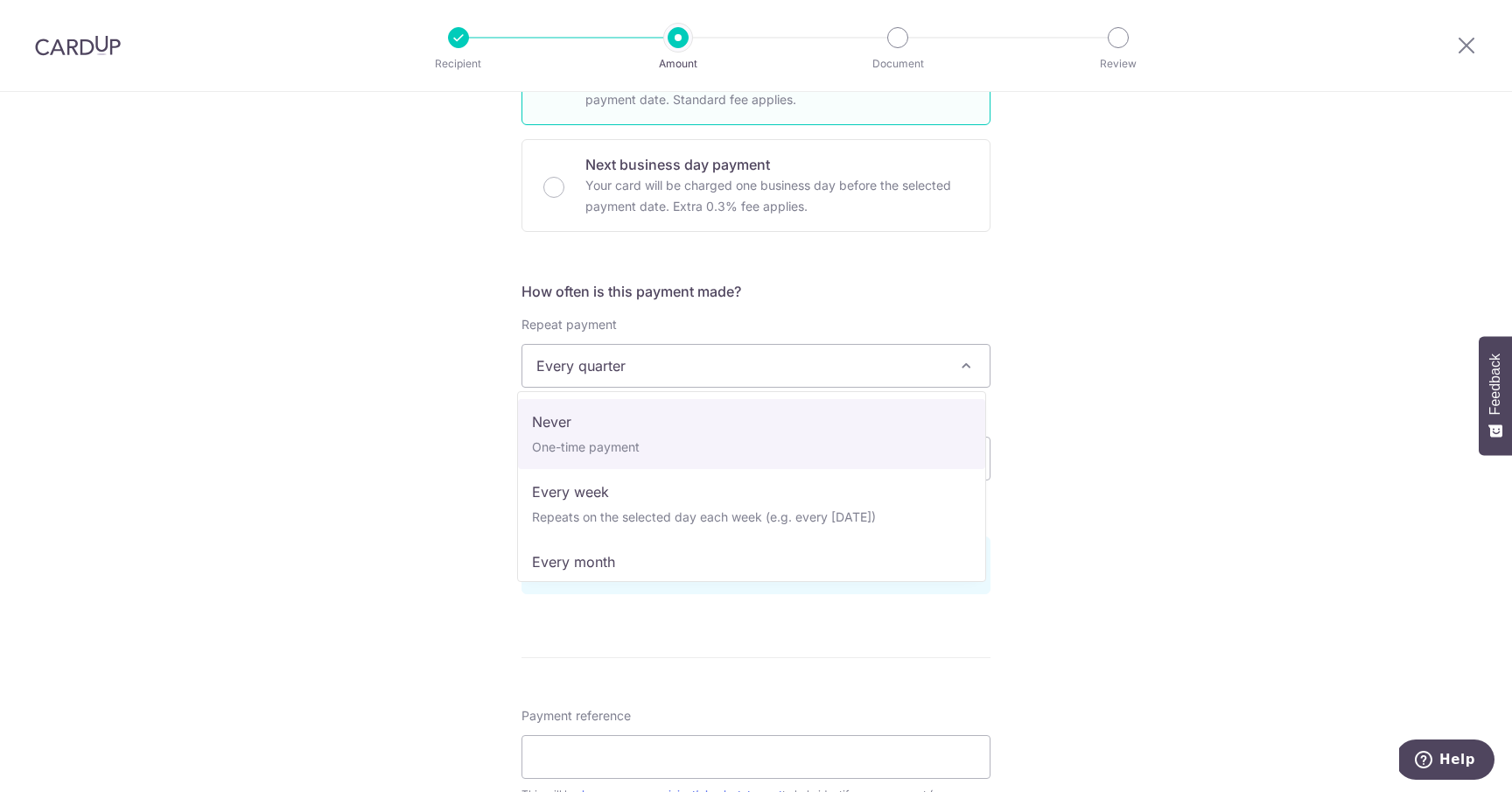
select select "1"
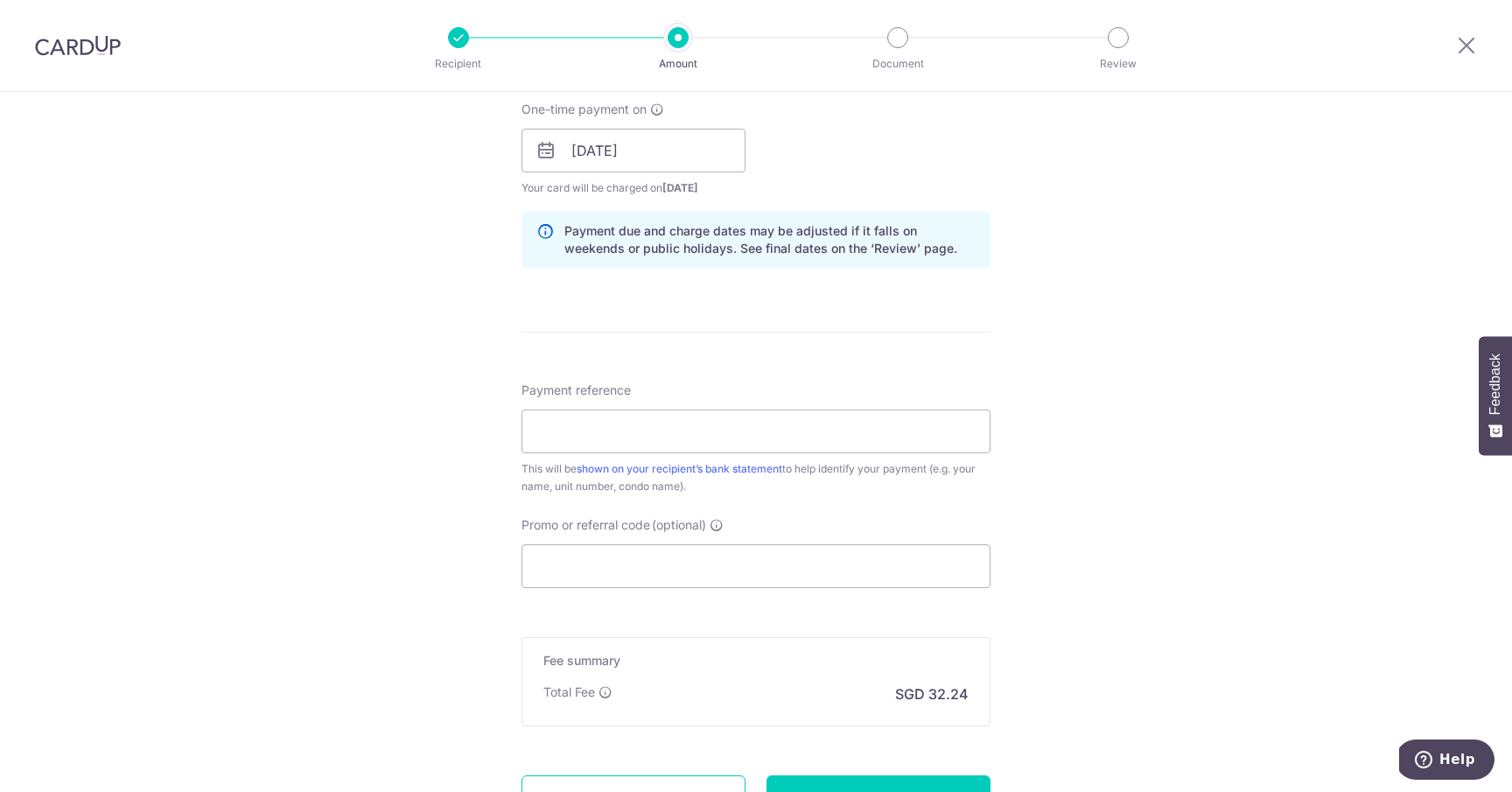
scroll to position [807, 0]
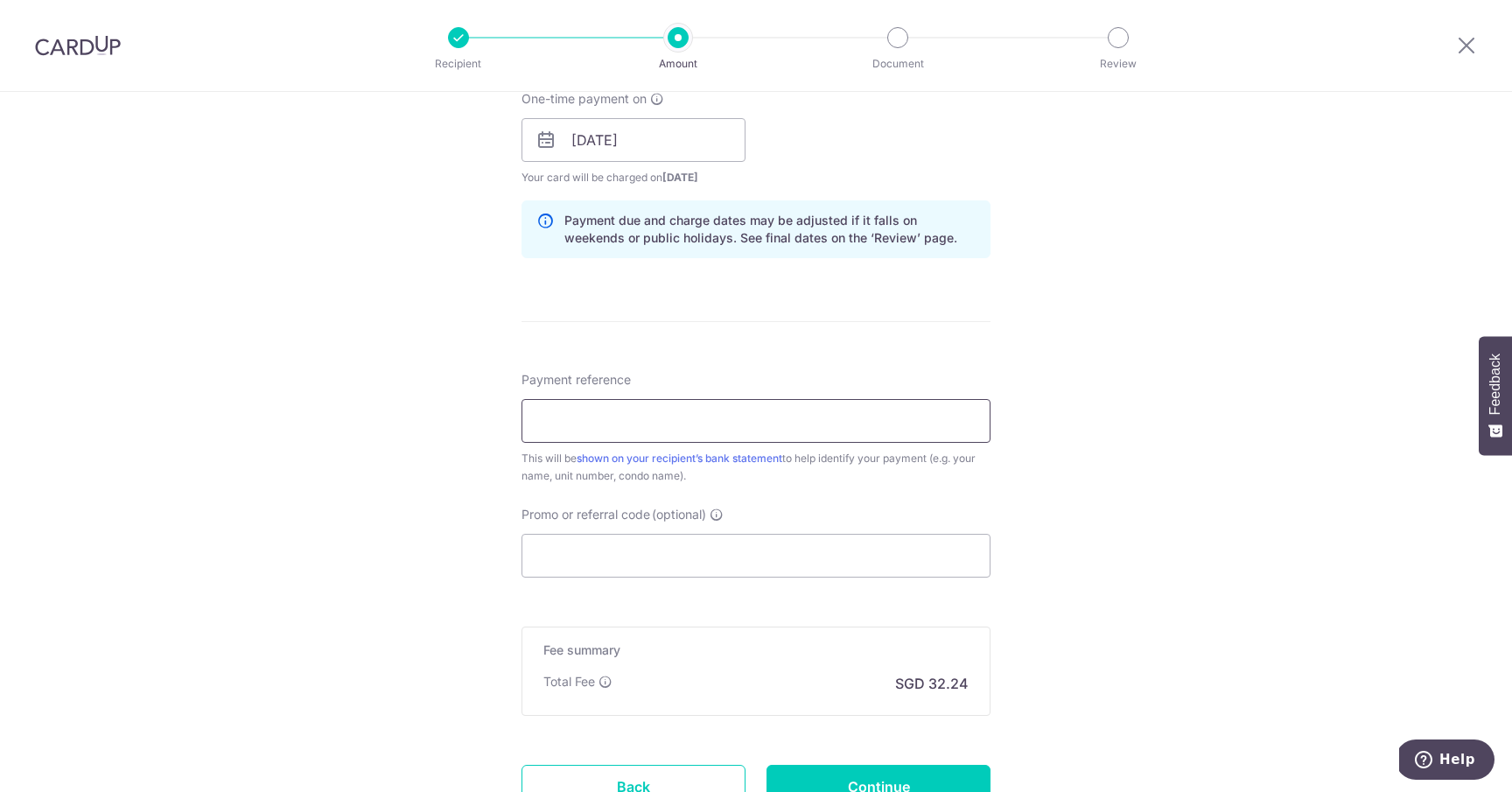
click at [817, 418] on input "Payment reference" at bounding box center [756, 421] width 469 height 44
click at [1081, 295] on div "Tell us more about your payment Enter payment amount SGD 1,240.15 1240.15 Selec…" at bounding box center [756, 112] width 1512 height 1655
click at [730, 418] on input "Payment reference" at bounding box center [756, 421] width 469 height 44
paste input "4496/TID/250008"
type input "4496/TID/250008"
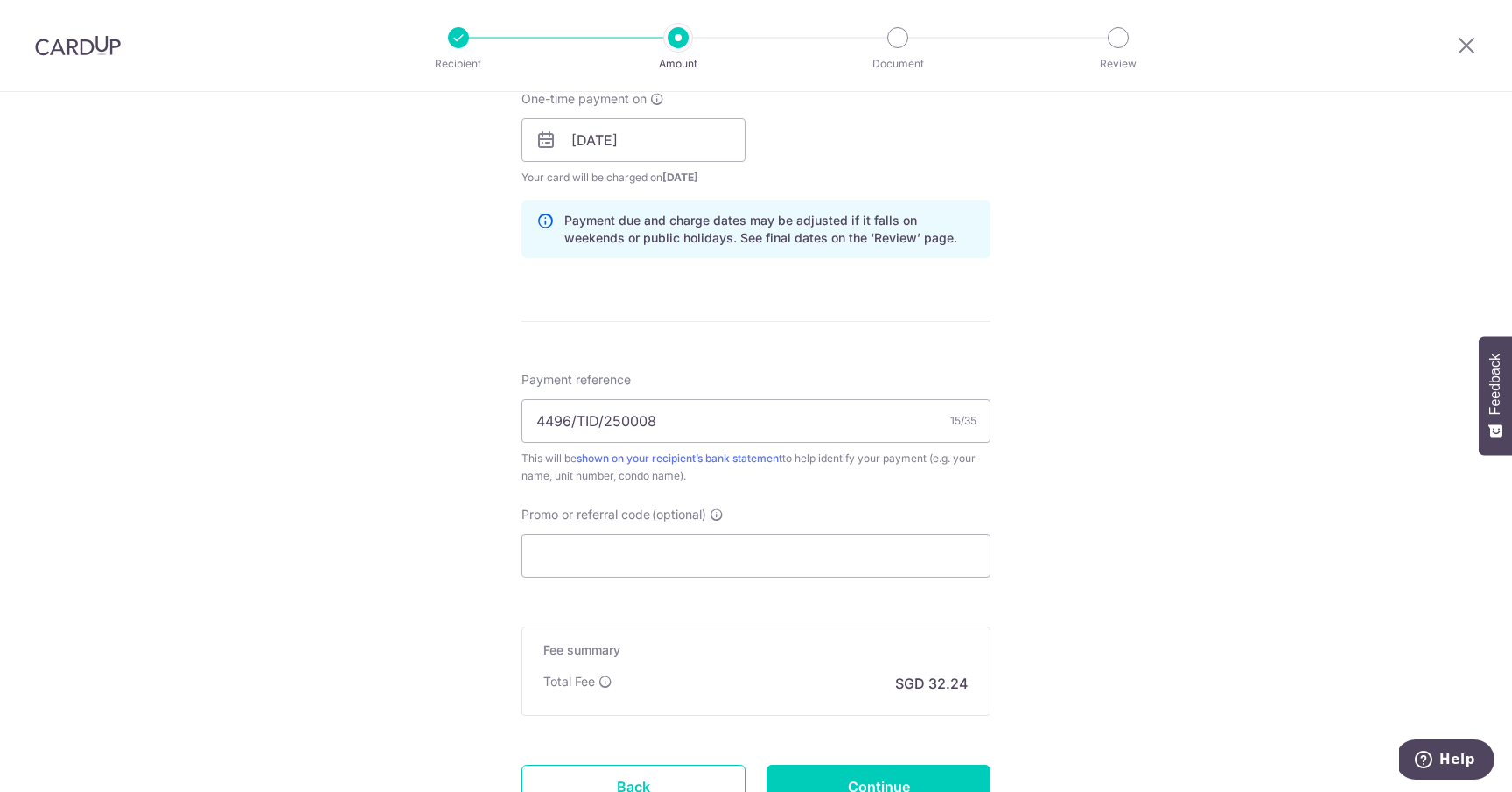
click at [1196, 200] on div "Tell us more about your payment Enter payment amount SGD 1,240.15 1240.15 Selec…" at bounding box center [756, 112] width 1512 height 1655
click at [719, 528] on div "Promo or referral code (optional) The discounted fee will be shown on the revie…" at bounding box center [756, 541] width 469 height 72
click at [719, 551] on input "Promo or referral code (optional)" at bounding box center [756, 556] width 469 height 44
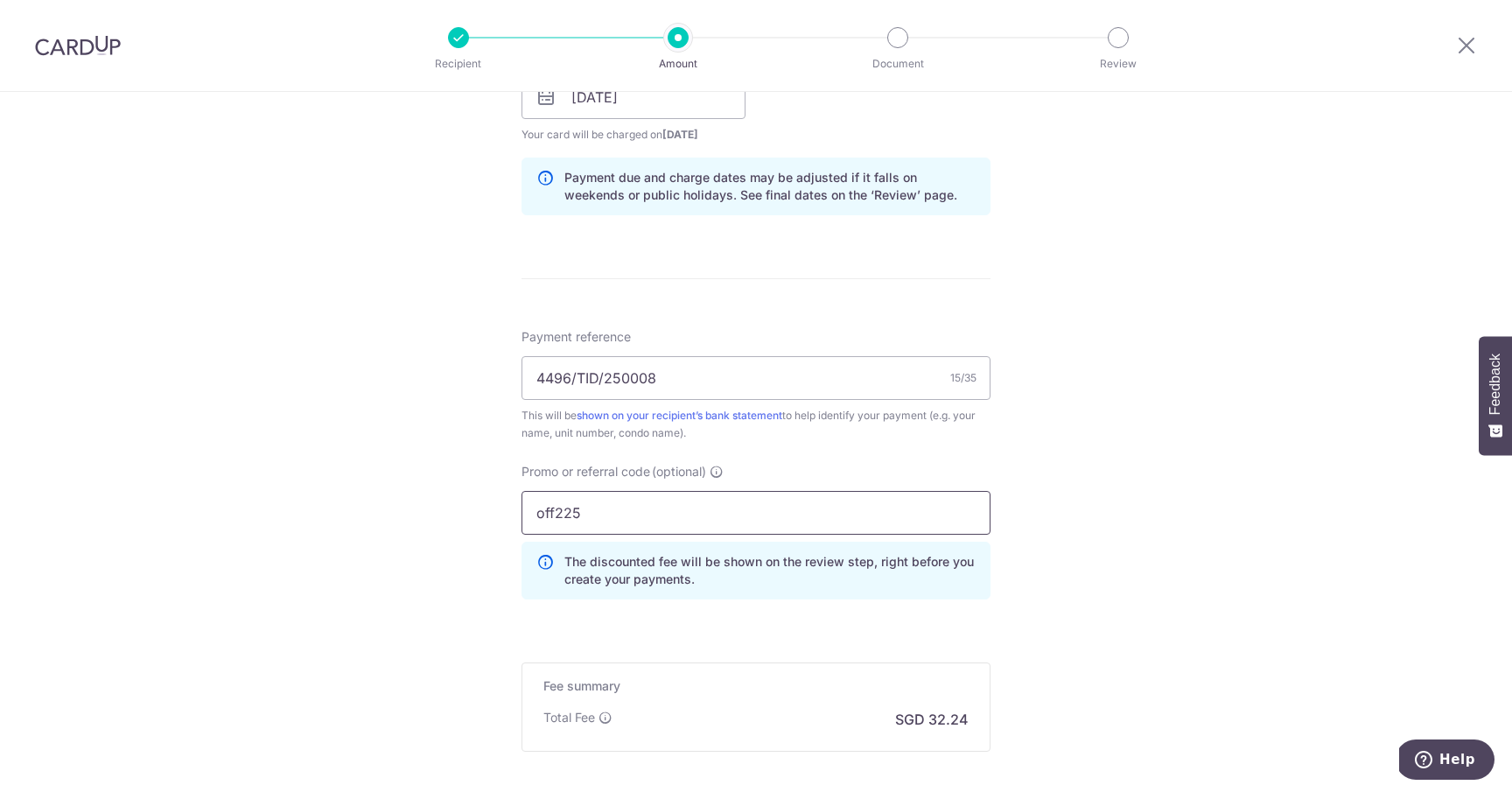
scroll to position [1034, 0]
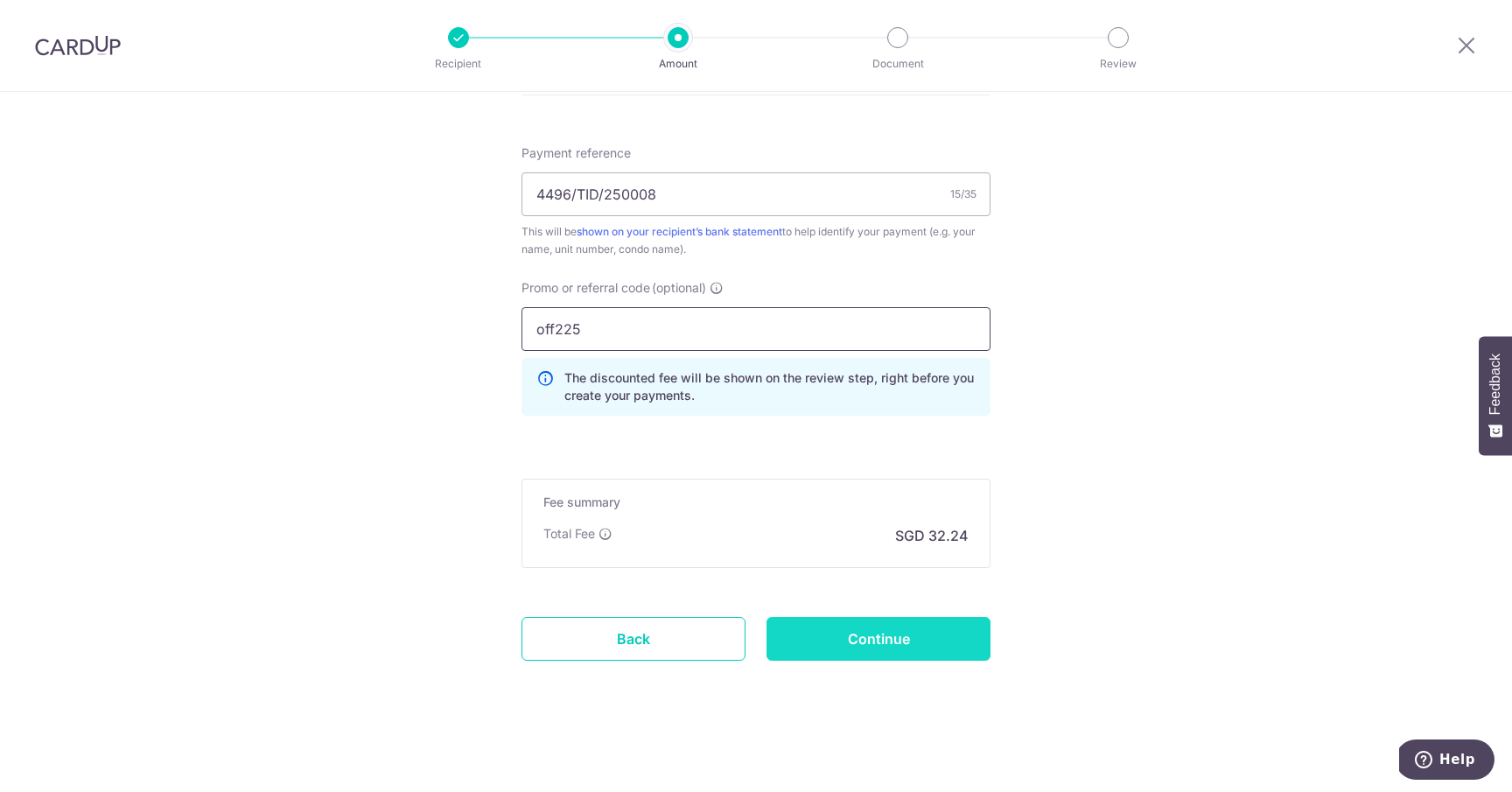
type input "off225"
click at [884, 631] on input "Continue" at bounding box center [879, 639] width 224 height 44
type input "Create Schedule"
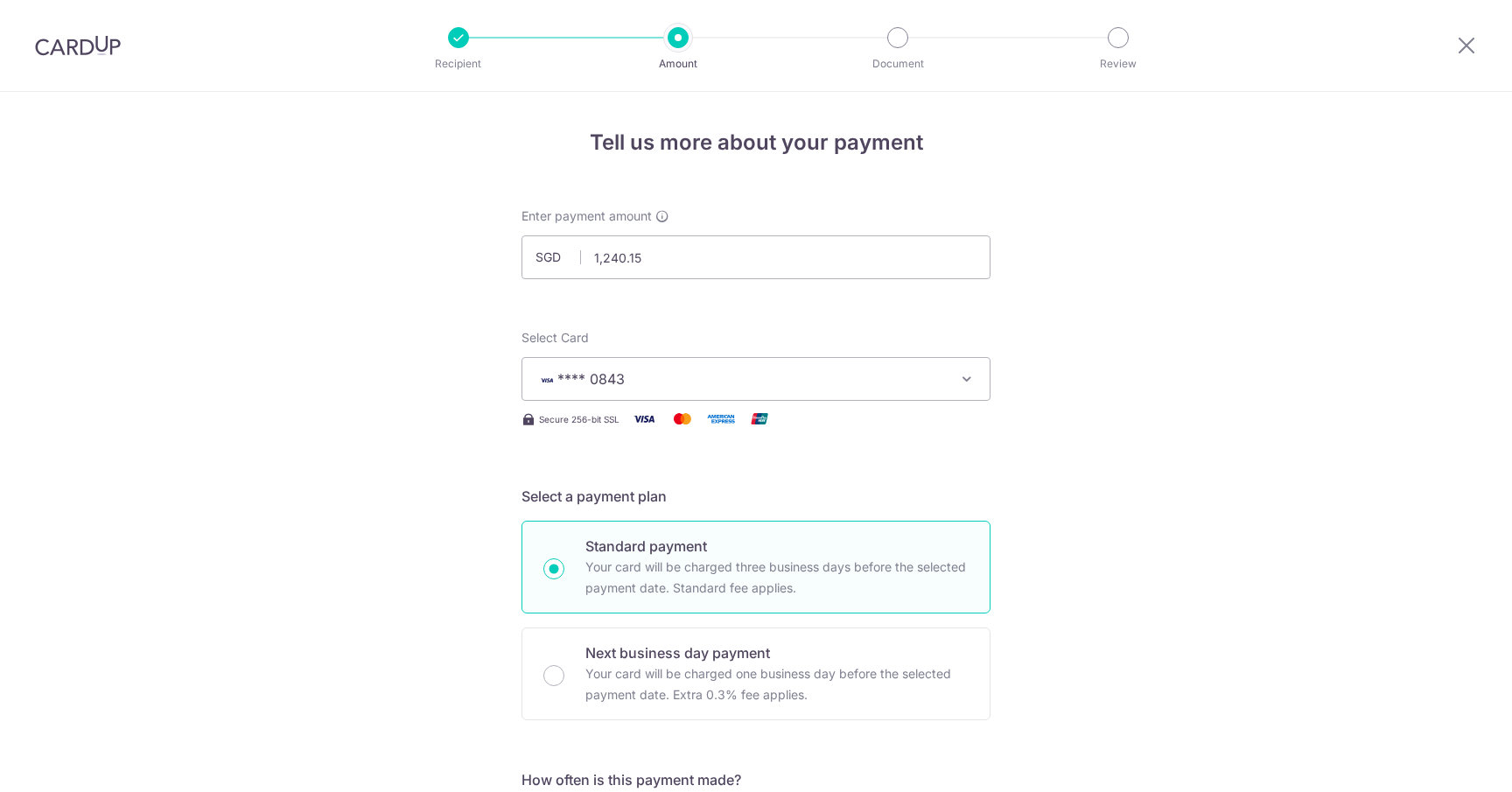
scroll to position [1058, 0]
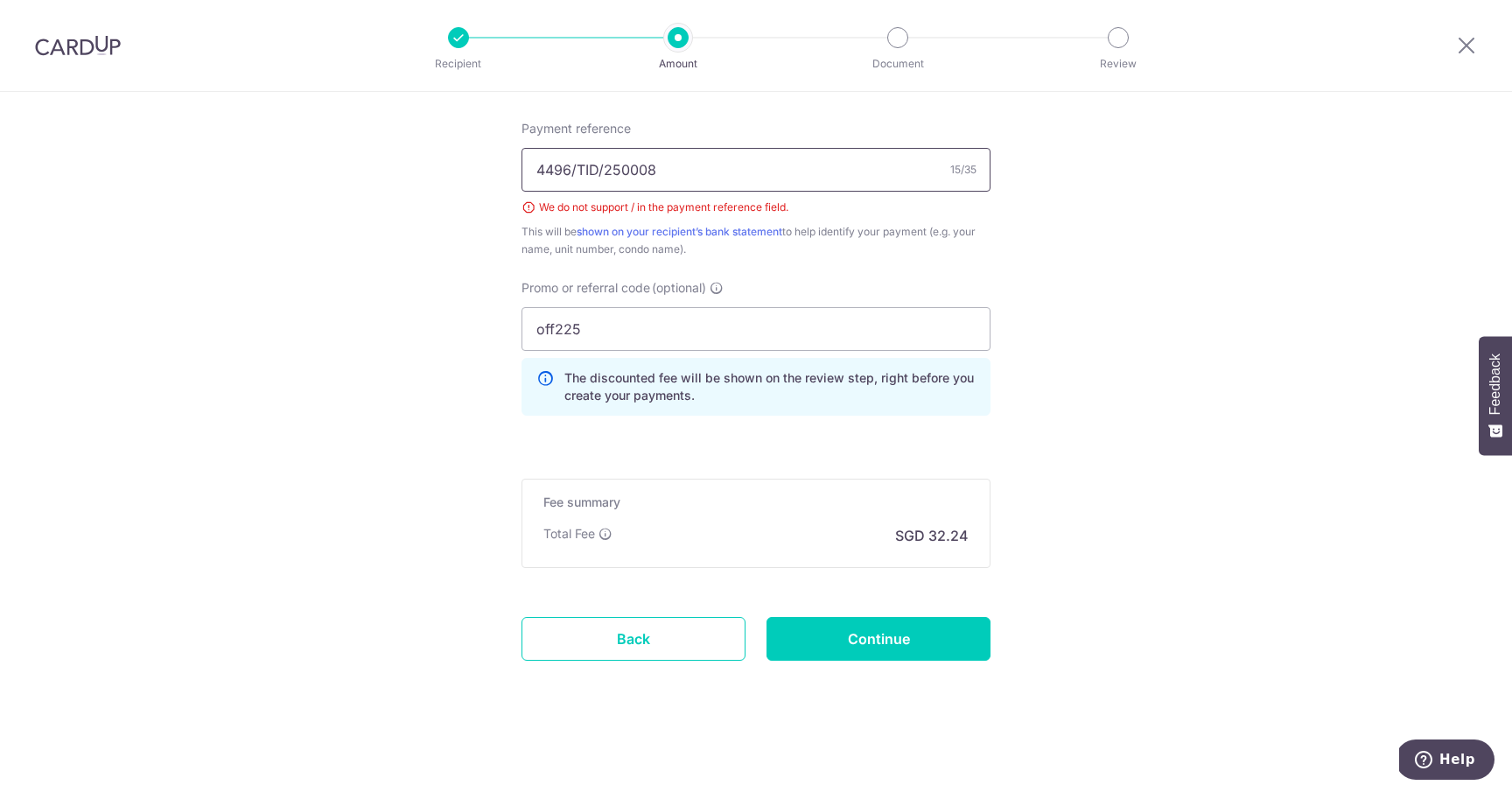
click at [569, 169] on input "4496/TID/250008" at bounding box center [756, 170] width 469 height 44
type input "4496TID250008"
click at [823, 641] on input "Continue" at bounding box center [879, 639] width 224 height 44
type input "Create Schedule"
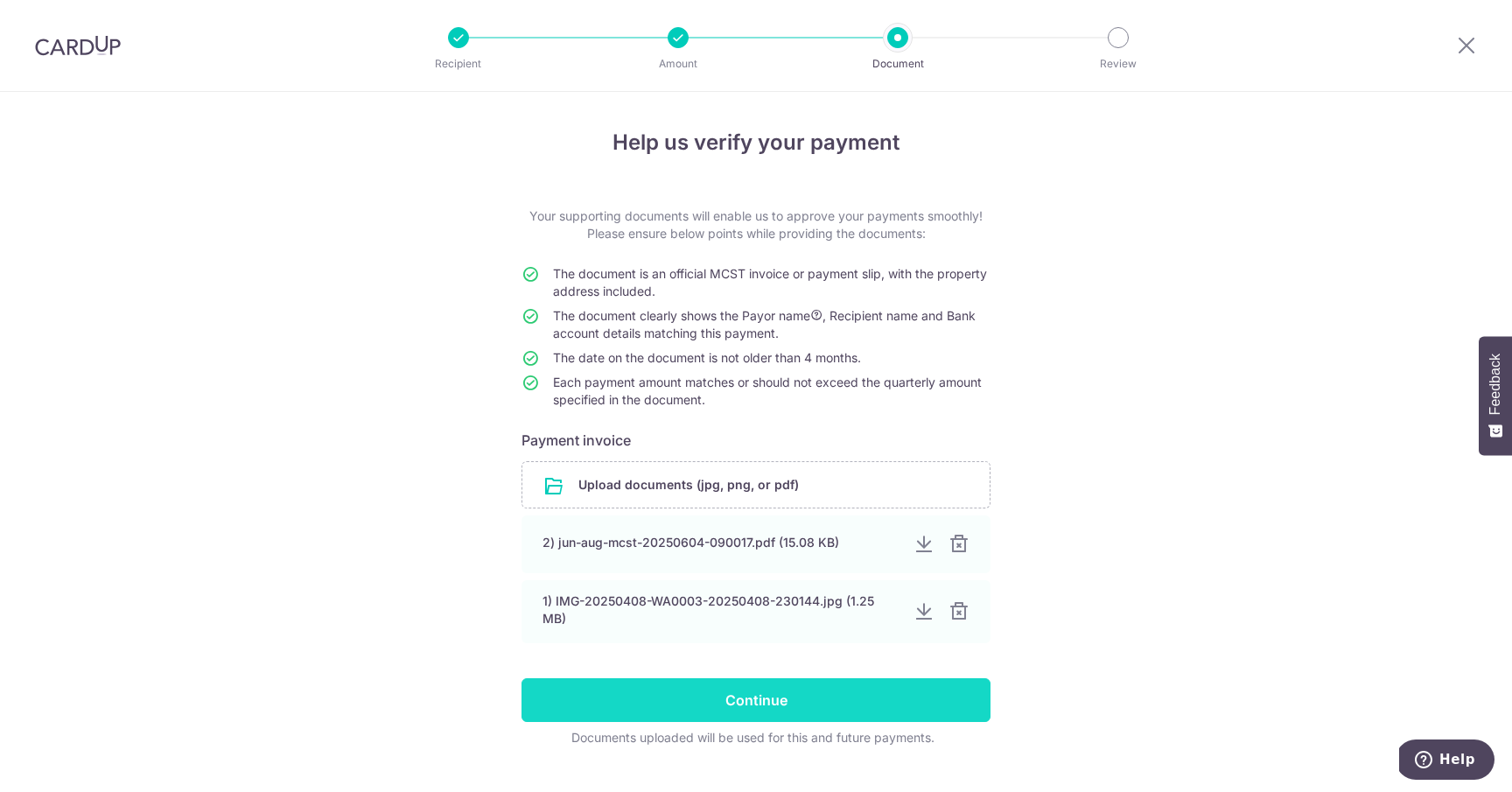
click at [872, 688] on input "Continue" at bounding box center [756, 700] width 469 height 44
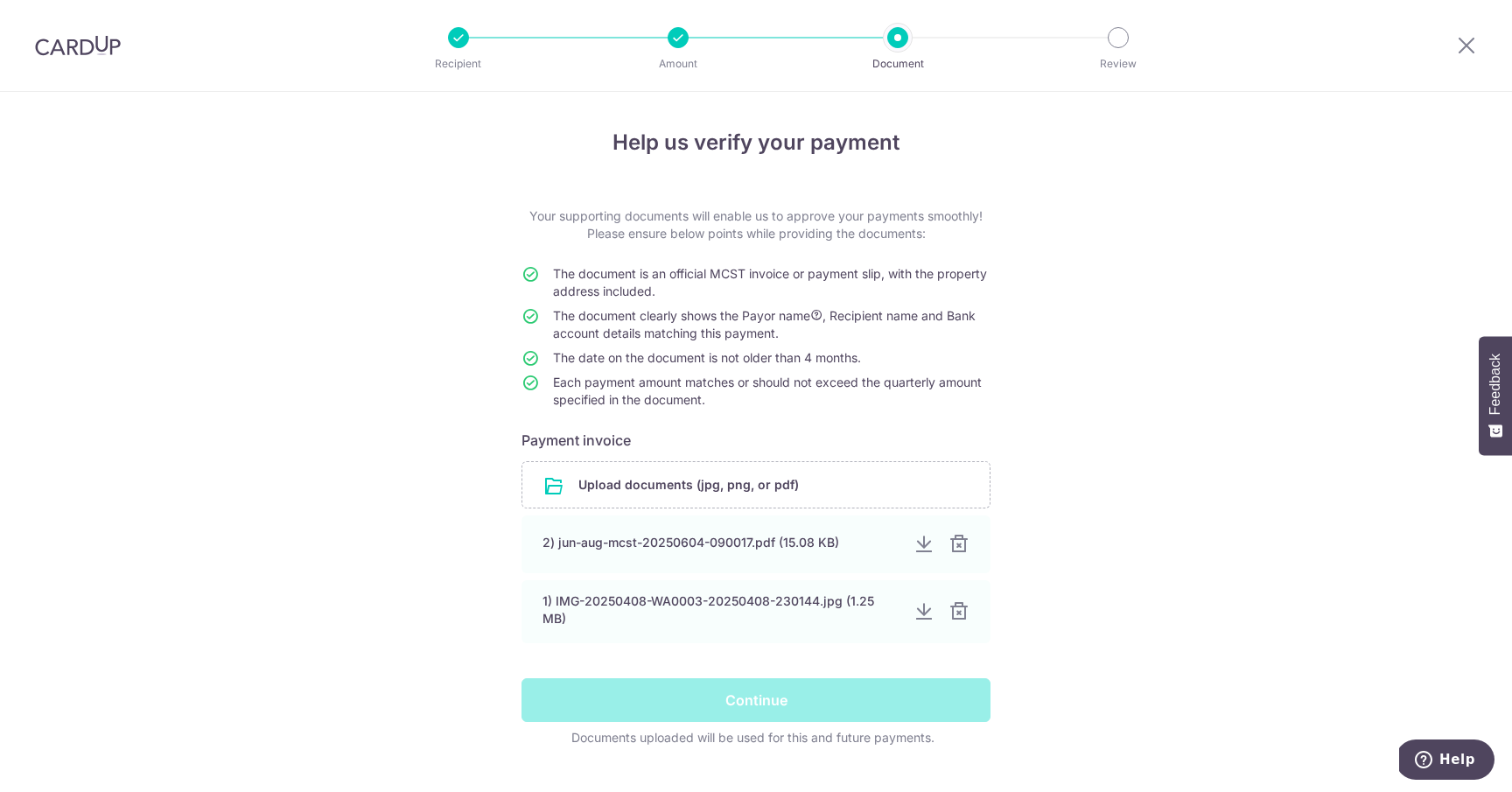
click at [1124, 703] on div "Help us verify your payment Your supporting documents will enable us to approve…" at bounding box center [756, 461] width 1512 height 737
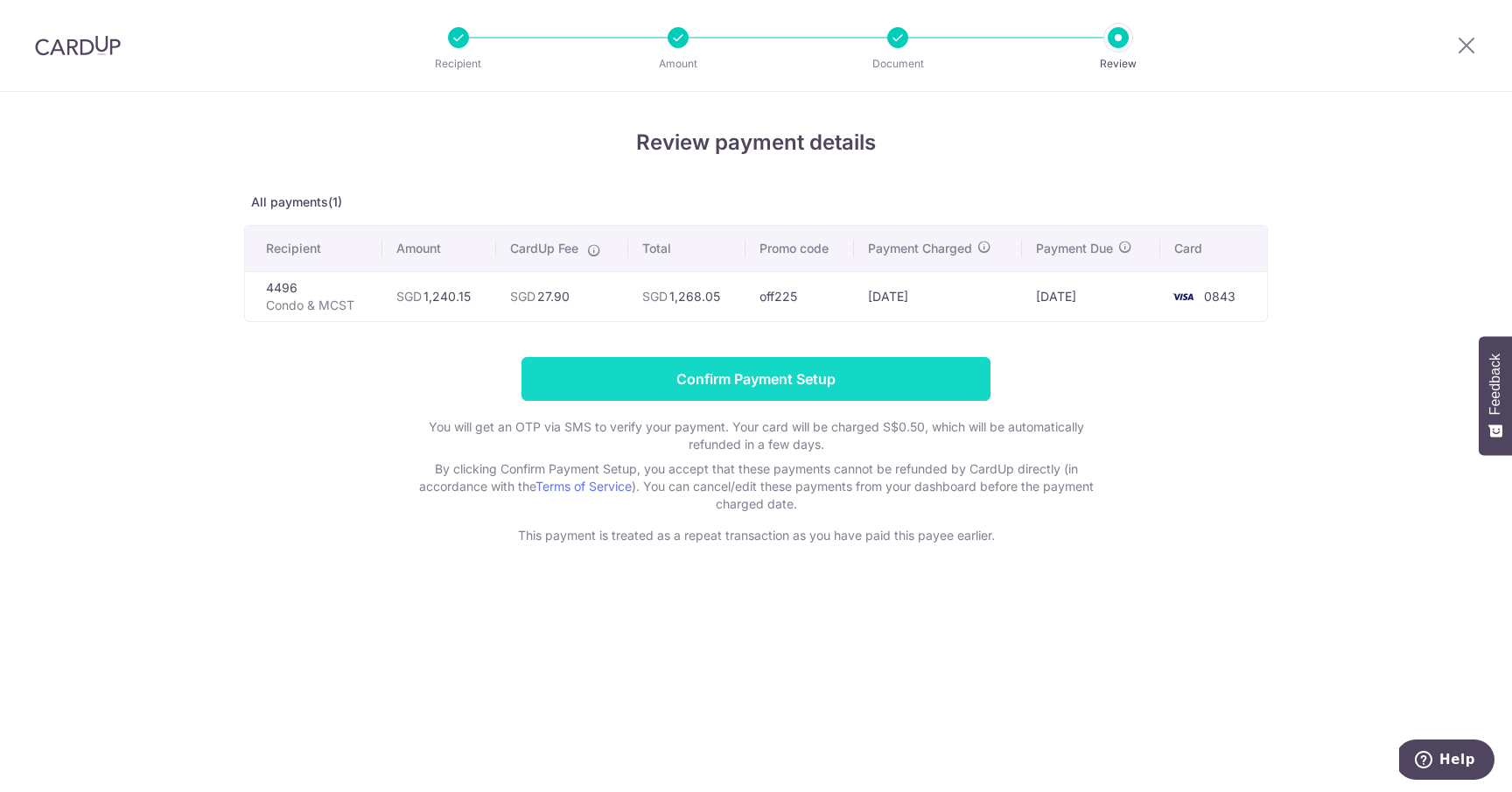
click at [809, 372] on input "Confirm Payment Setup" at bounding box center [756, 379] width 469 height 44
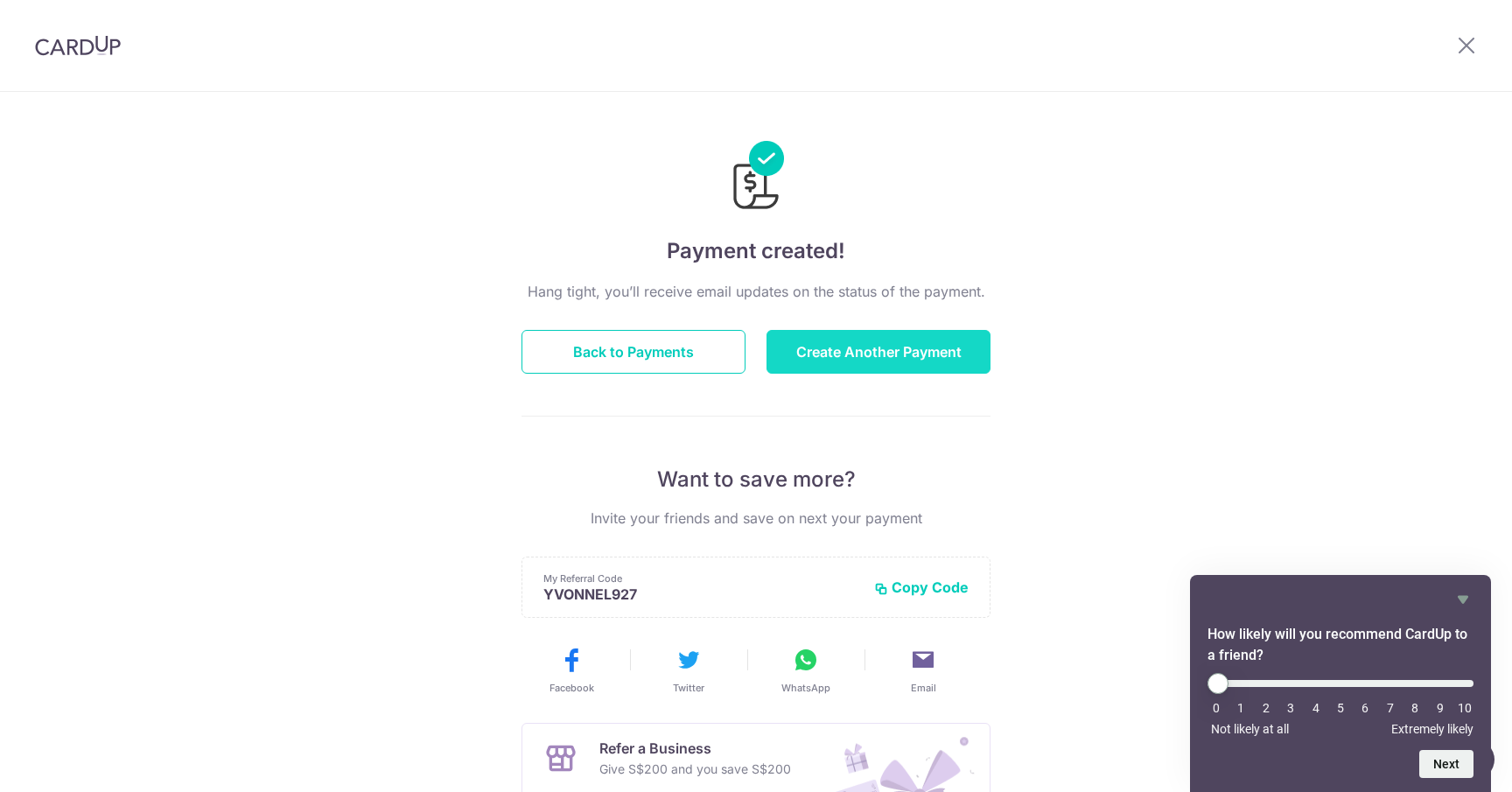
click at [850, 356] on button "Create Another Payment" at bounding box center [879, 352] width 224 height 44
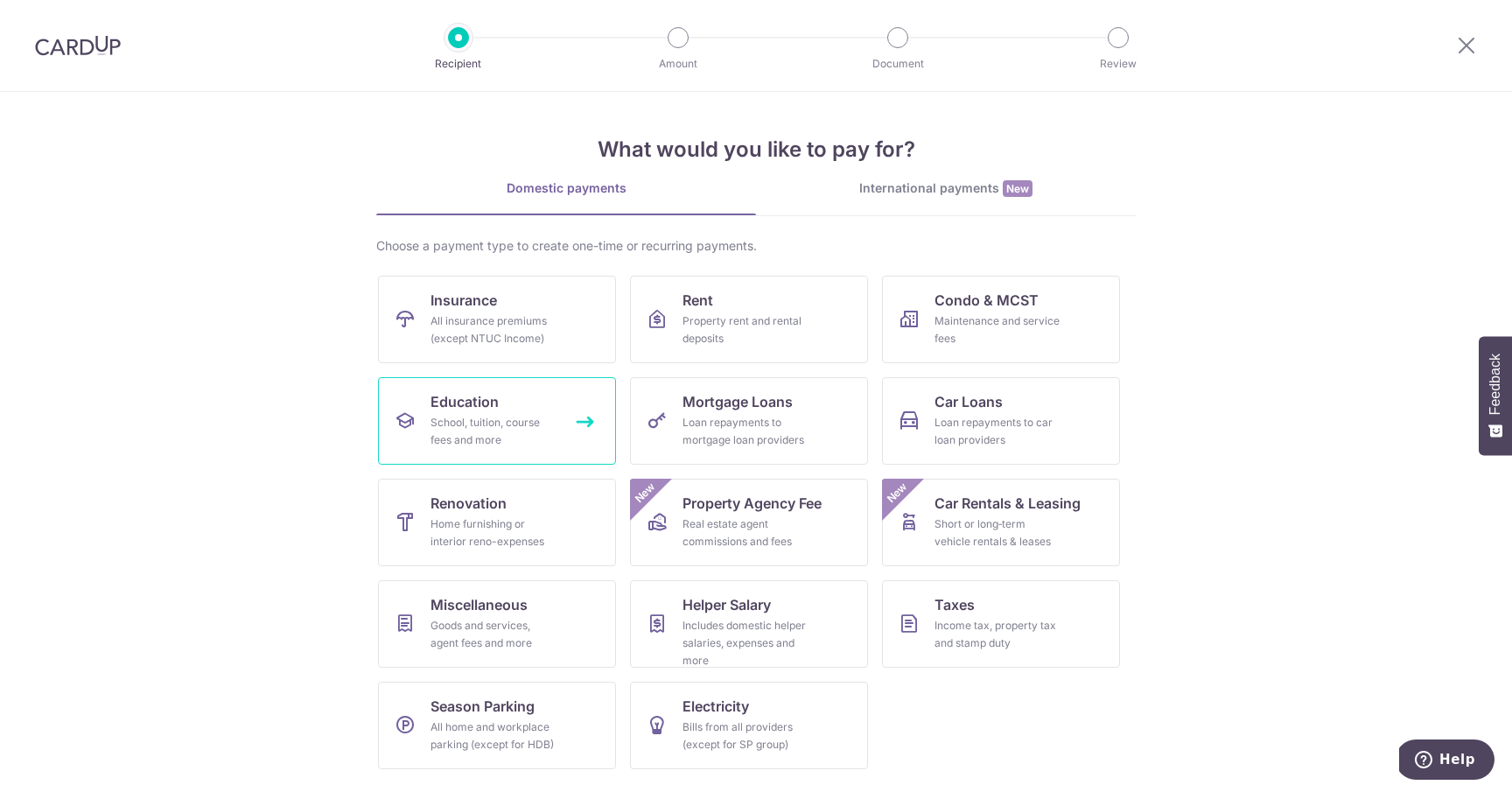
click at [510, 433] on div "School, tuition, course fees and more" at bounding box center [494, 432] width 126 height 35
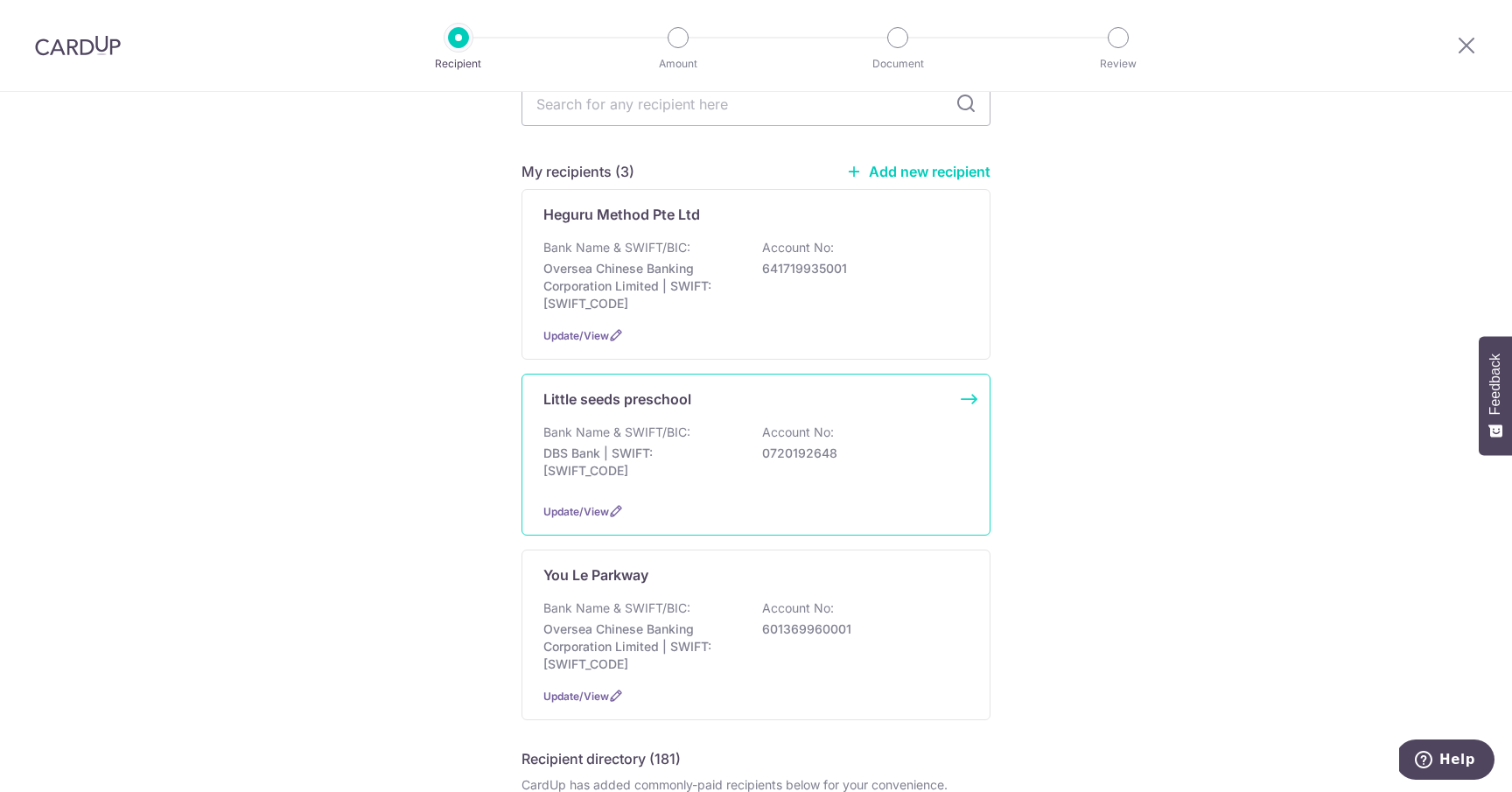
scroll to position [99, 0]
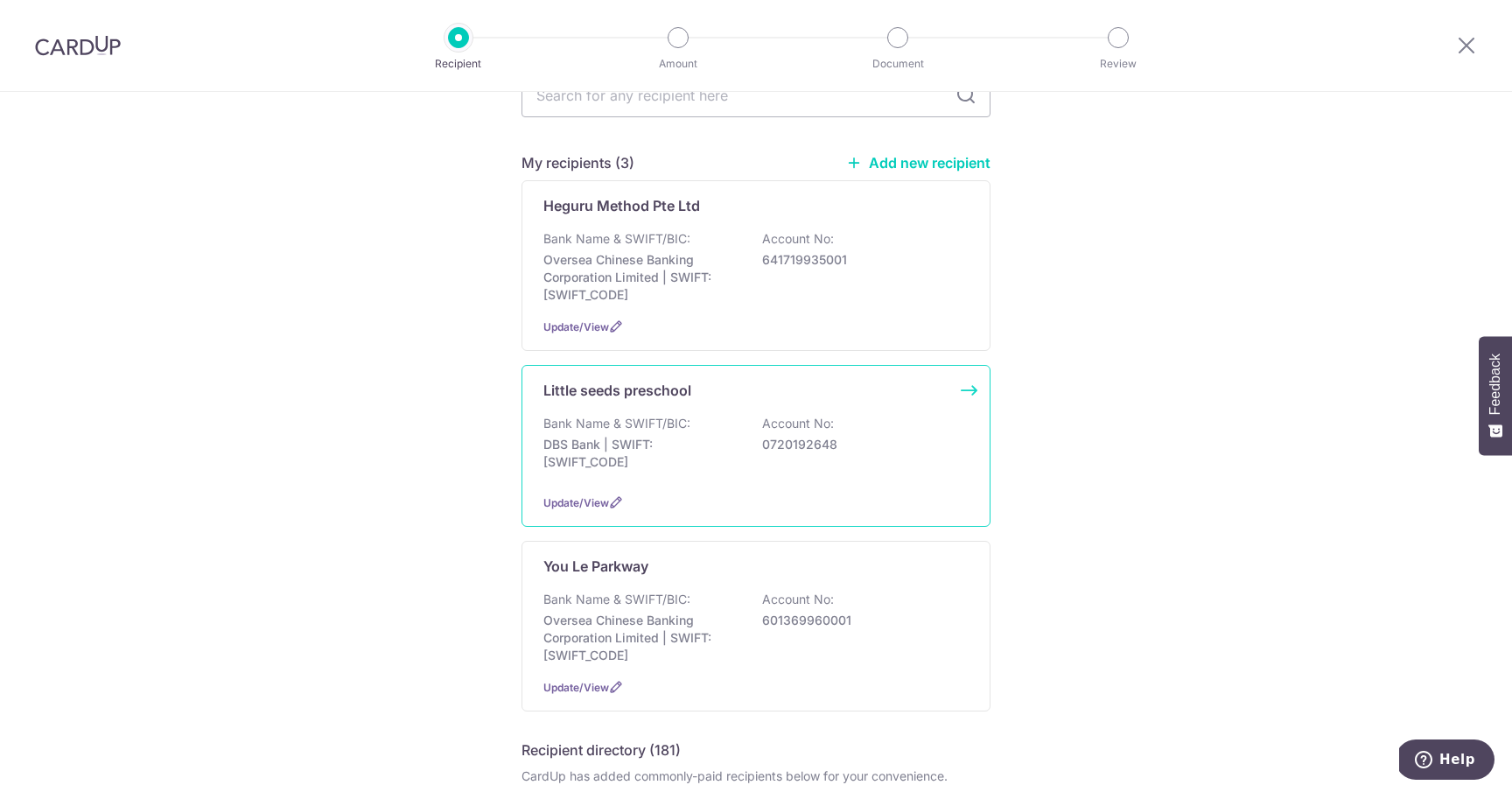
click at [762, 446] on p "0720192648" at bounding box center [860, 444] width 196 height 17
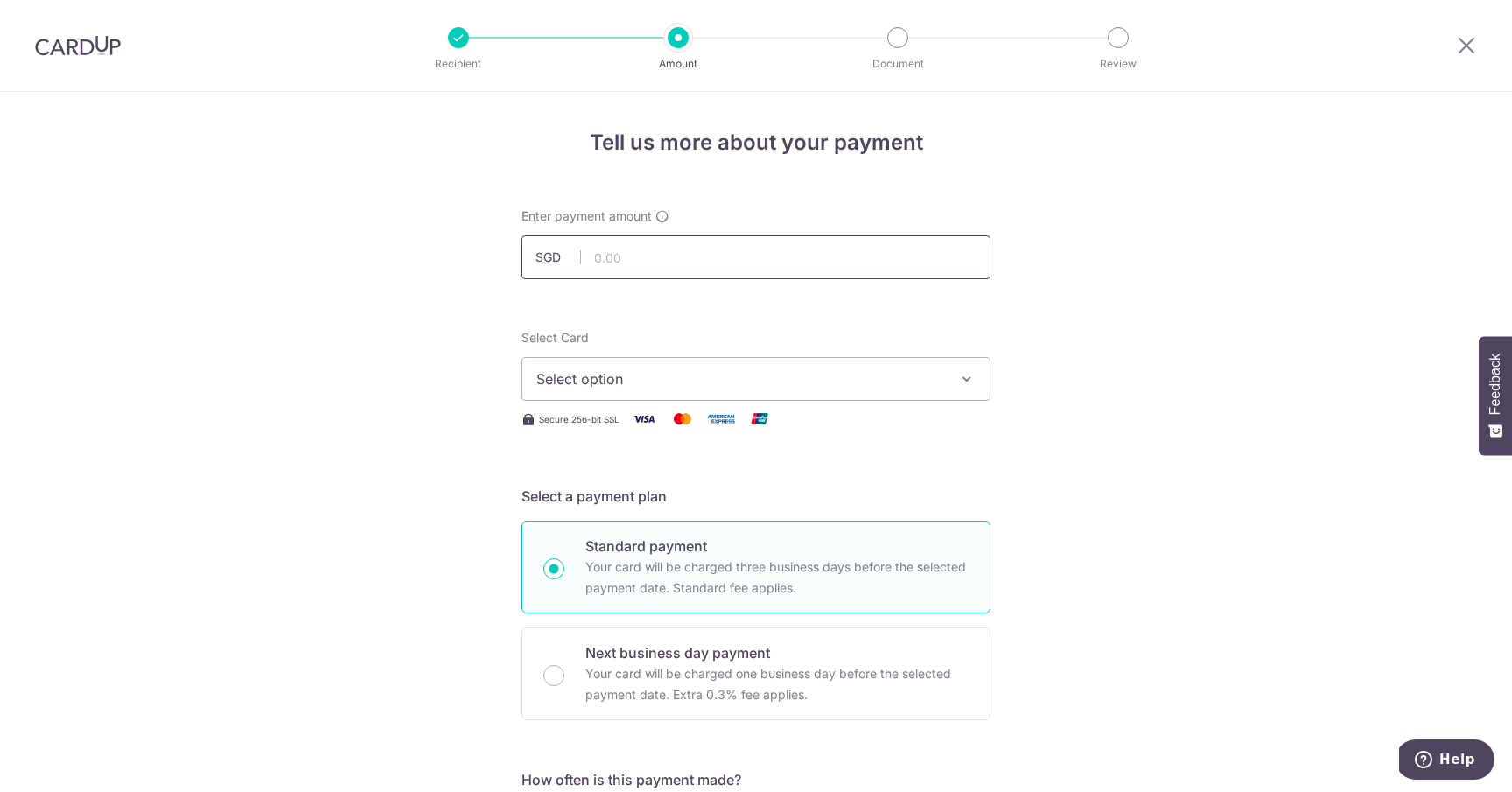
click at [739, 258] on input "text" at bounding box center [756, 257] width 469 height 44
click at [617, 268] on input "text" at bounding box center [756, 257] width 469 height 44
paste input "$1,389.50"
type input "1,389.50"
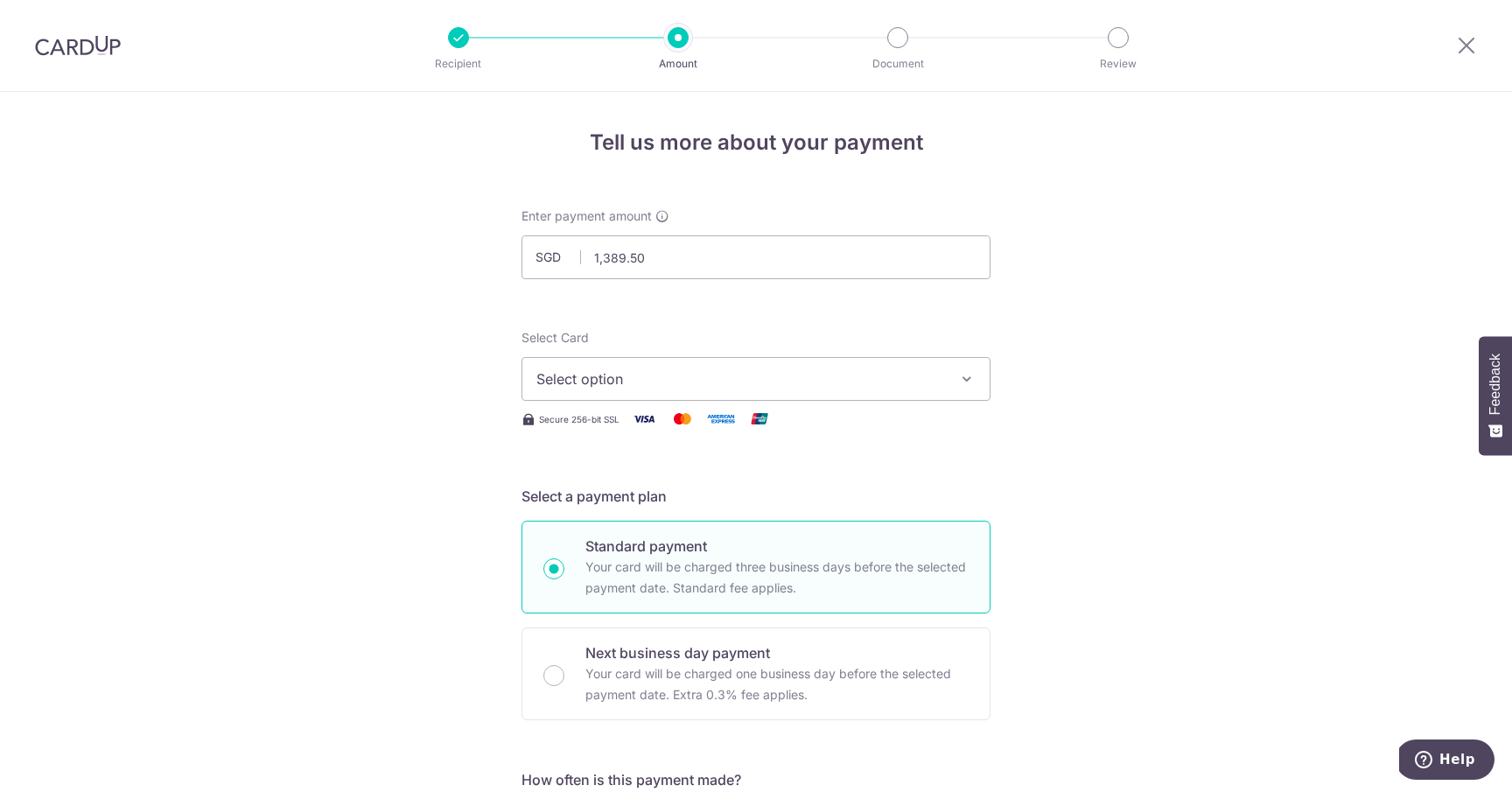
click at [772, 375] on span "Select option" at bounding box center [740, 379] width 408 height 21
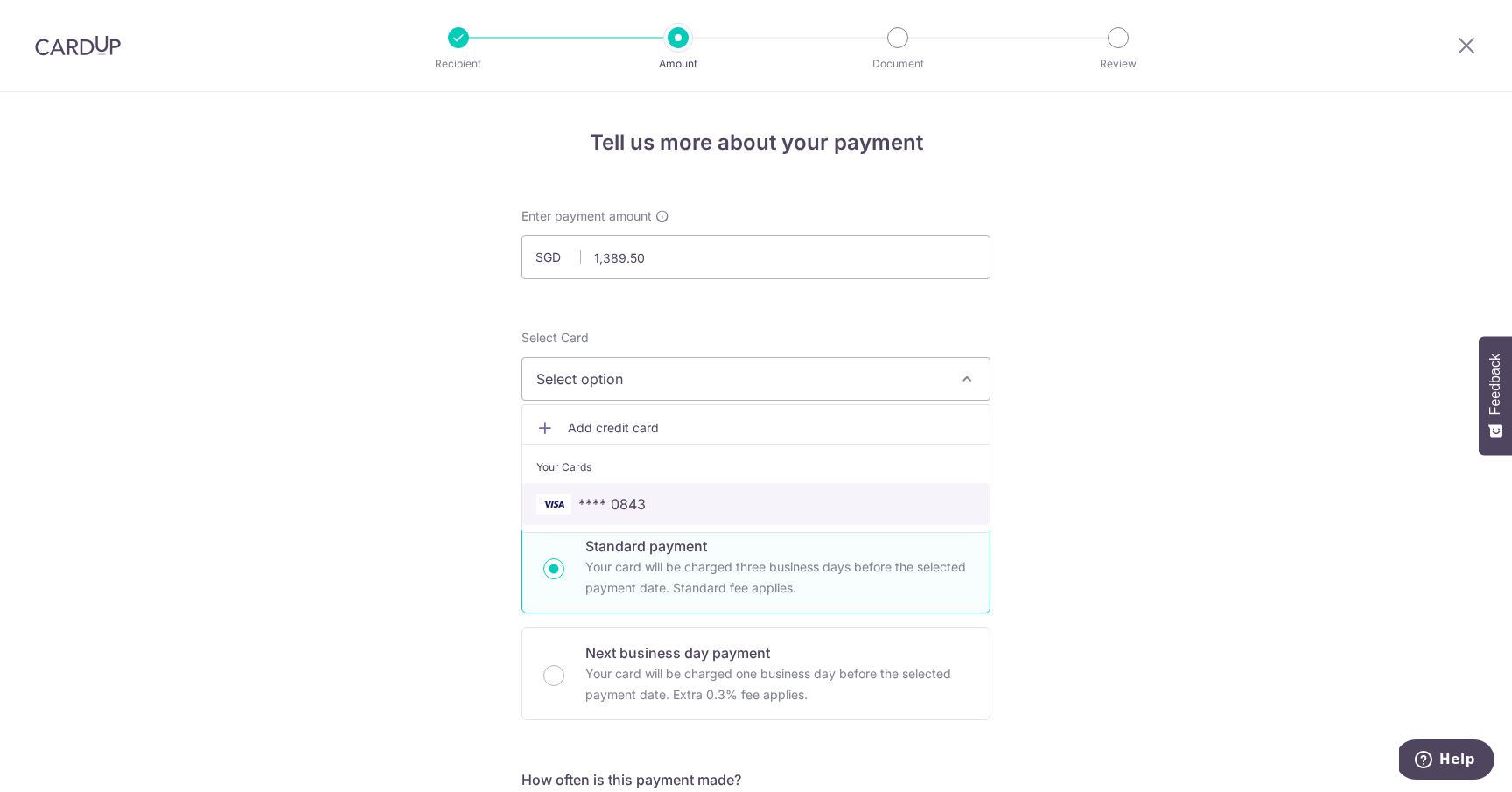
click at [726, 492] on link "**** 0843" at bounding box center [756, 504] width 467 height 42
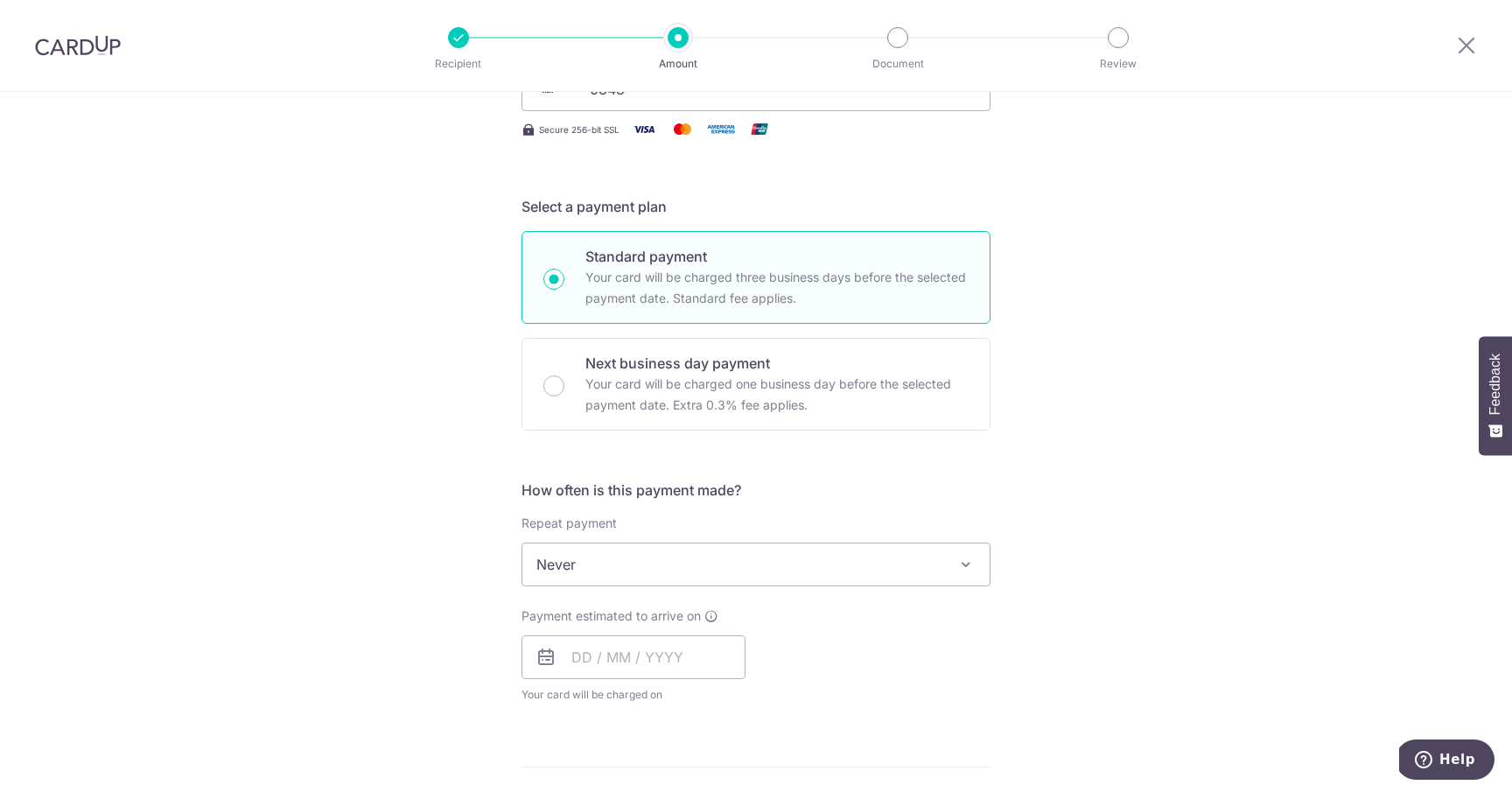
scroll to position [291, 0]
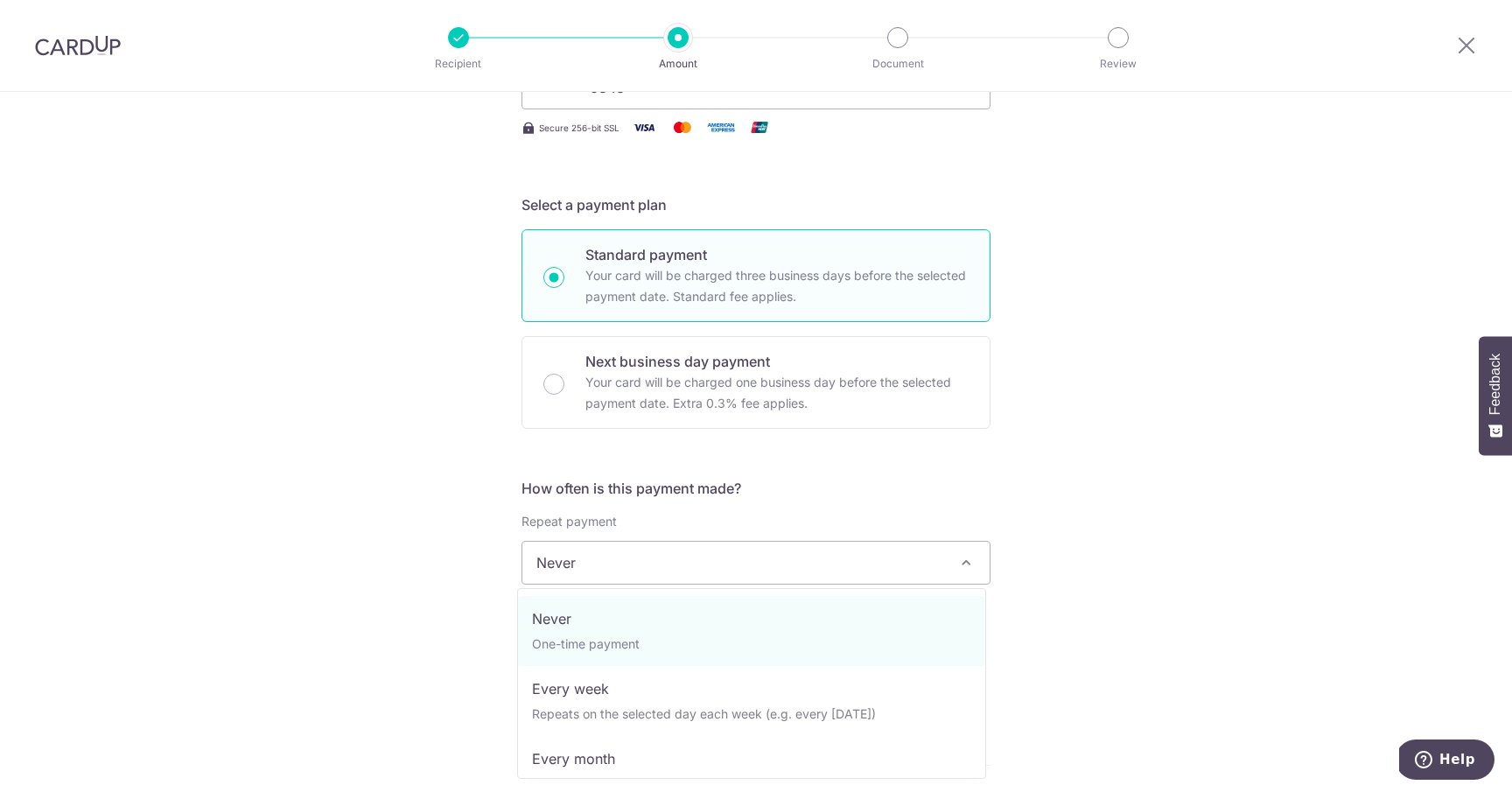
click at [849, 569] on span "Never" at bounding box center [756, 563] width 467 height 42
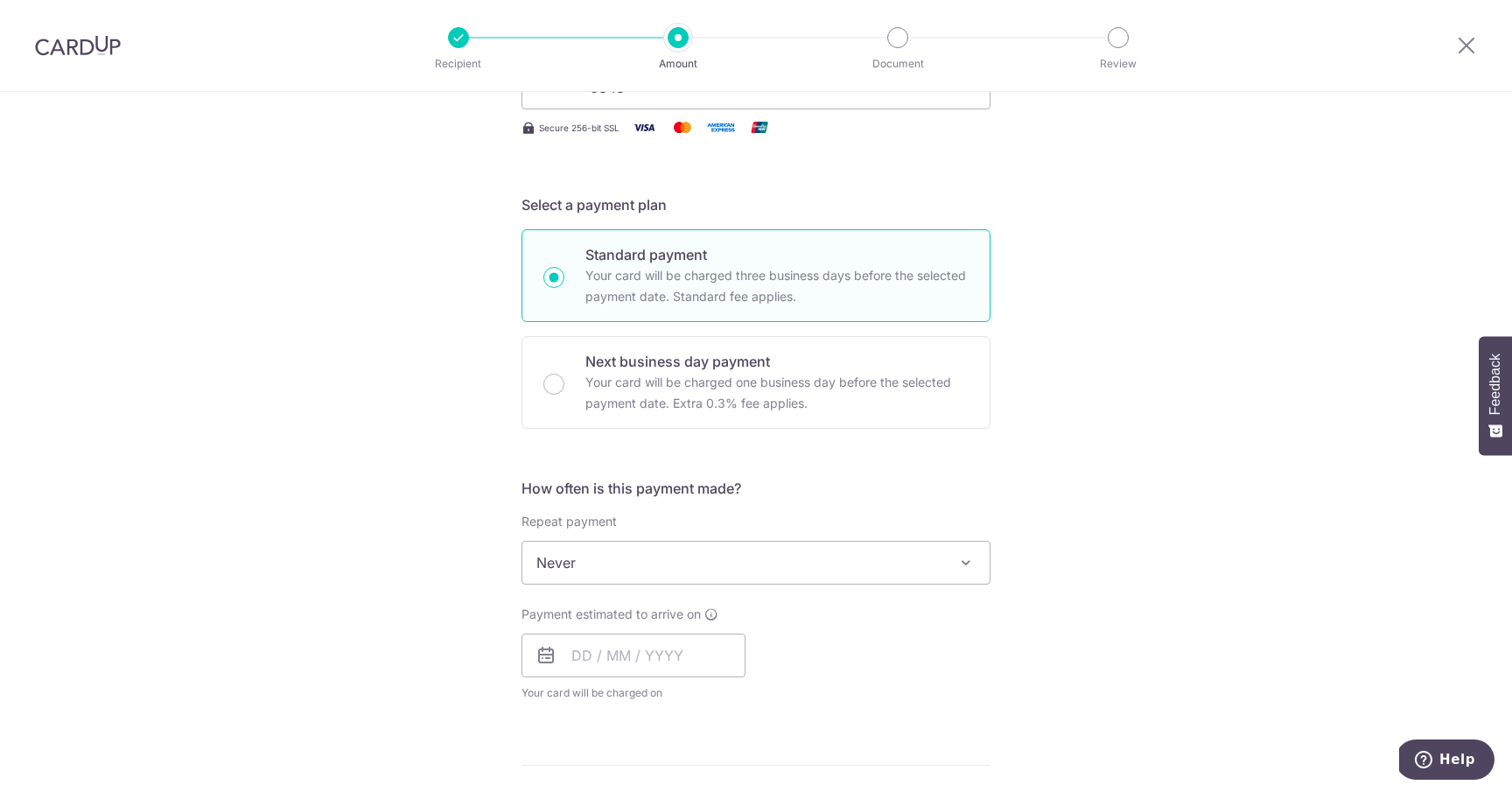
click at [849, 569] on span "Never" at bounding box center [756, 563] width 467 height 42
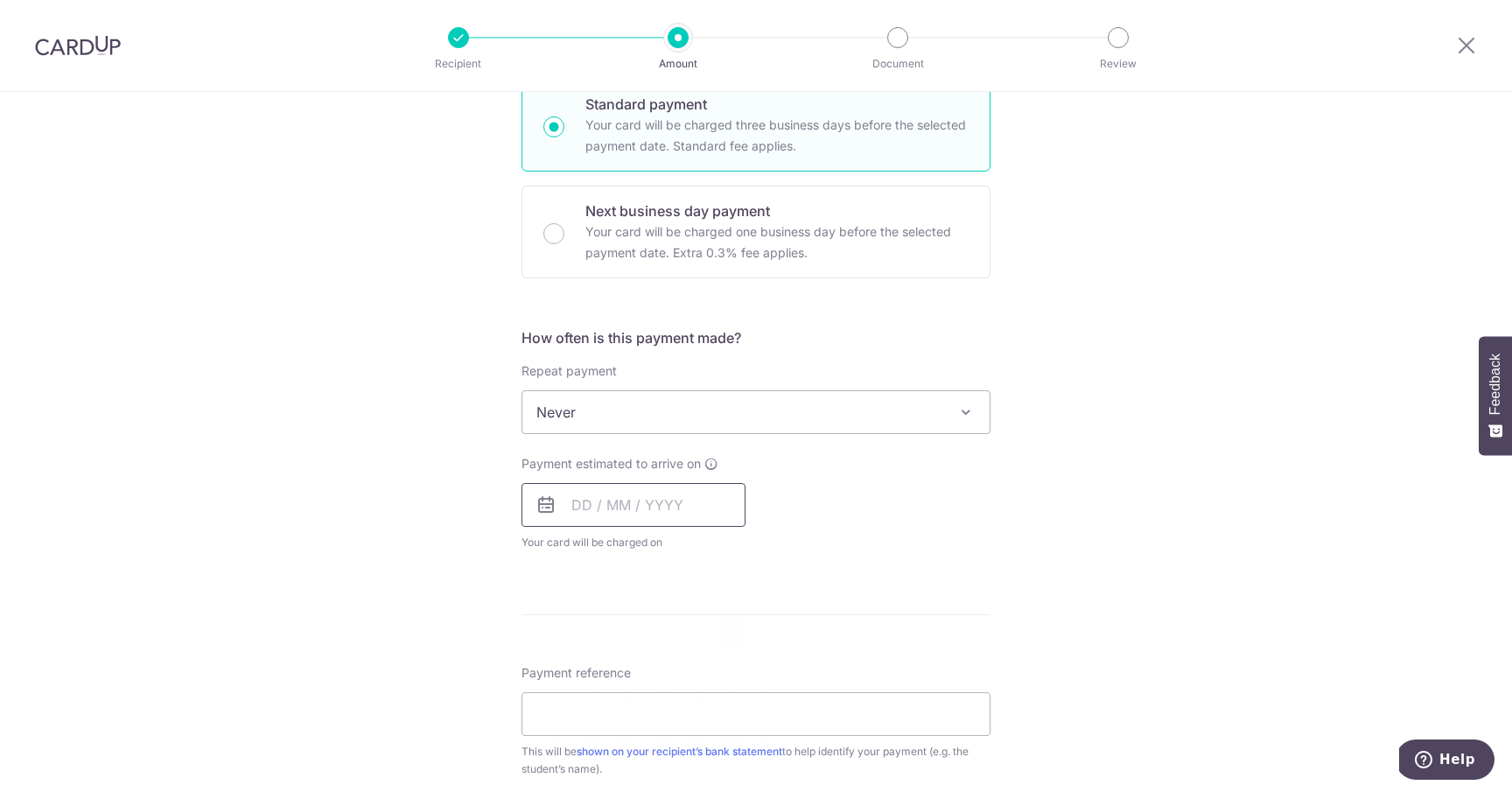
click at [615, 494] on input "text" at bounding box center [634, 505] width 224 height 44
click at [560, 733] on link "21" at bounding box center [558, 734] width 28 height 28
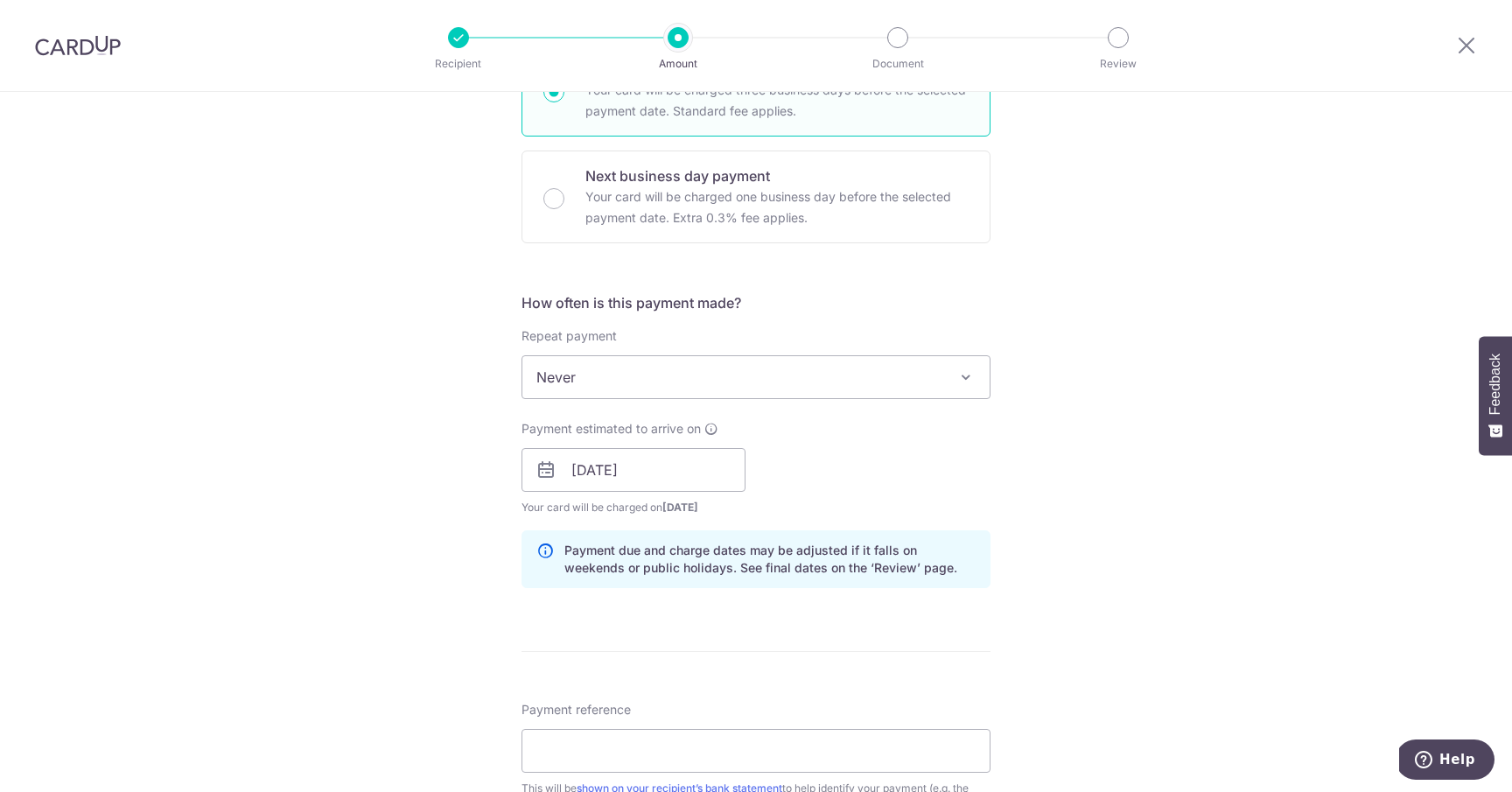
scroll to position [490, 0]
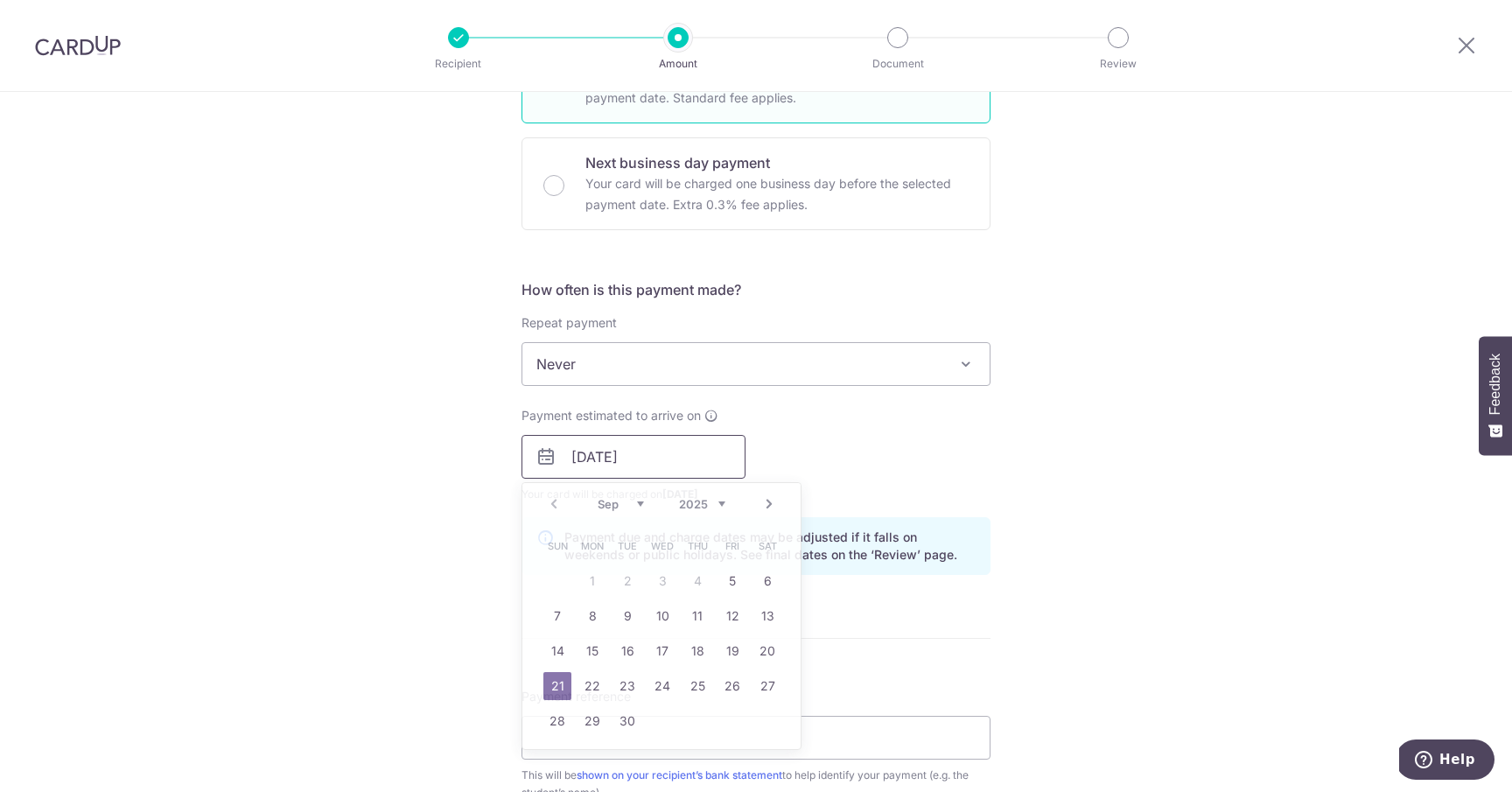
click at [728, 446] on input "[DATE]" at bounding box center [634, 457] width 224 height 44
click at [695, 652] on link "18" at bounding box center [697, 651] width 28 height 28
type input "[DATE]"
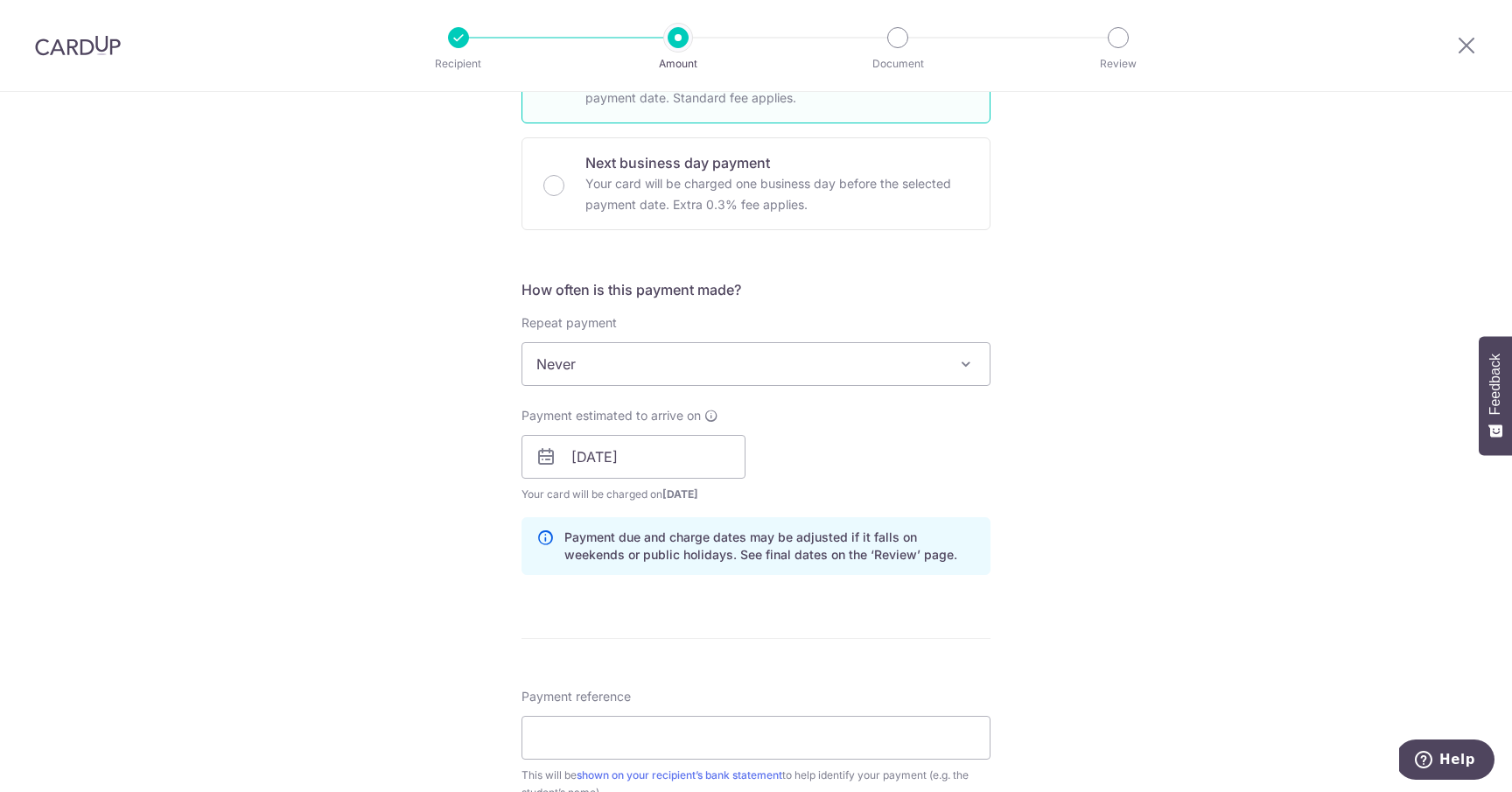
click at [789, 449] on div "Payment estimated to arrive on [DATE] Prev Next Sep Oct Nov [DATE] 2026 2027 20…" at bounding box center [756, 455] width 490 height 97
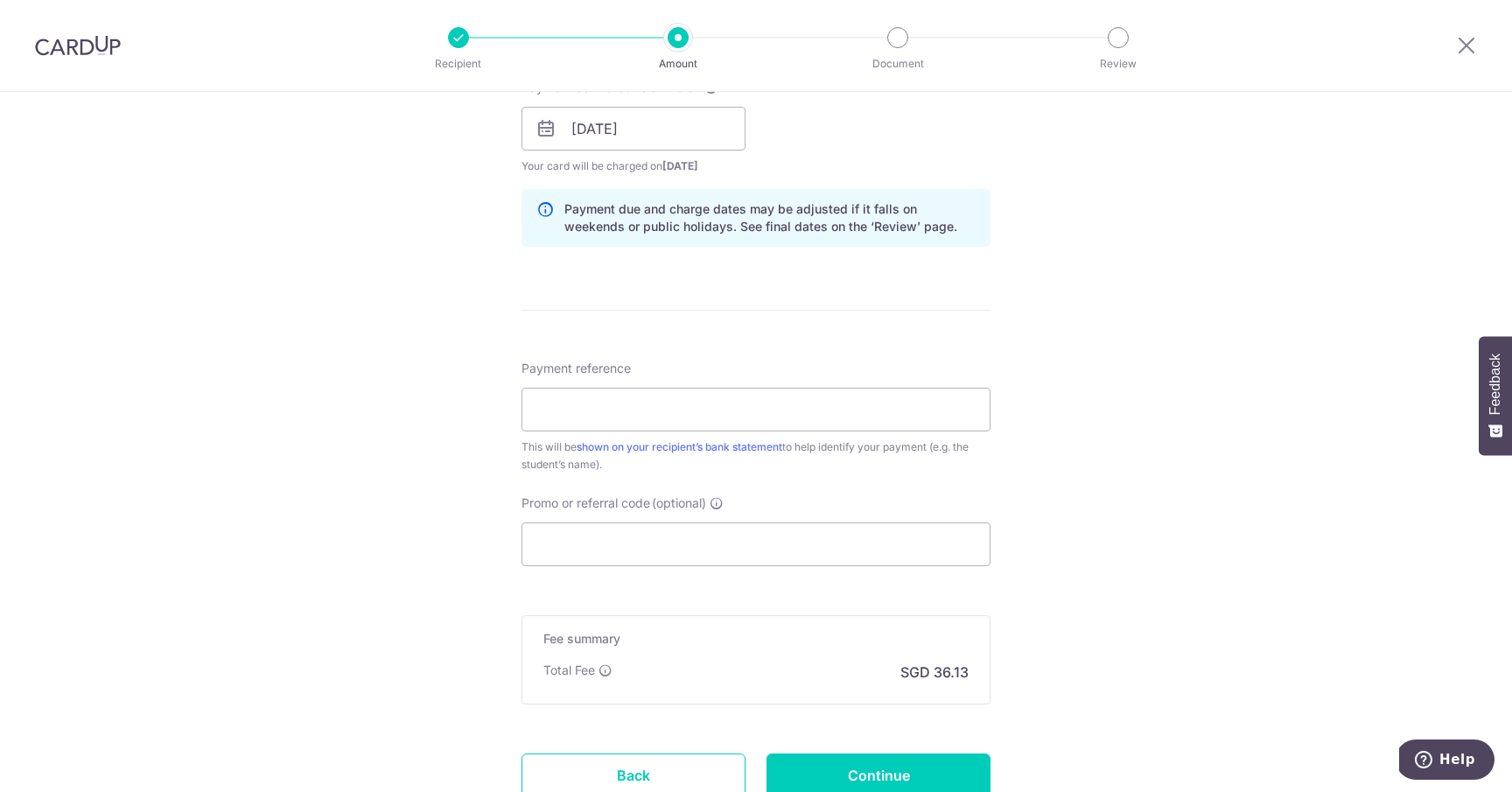
scroll to position [842, 0]
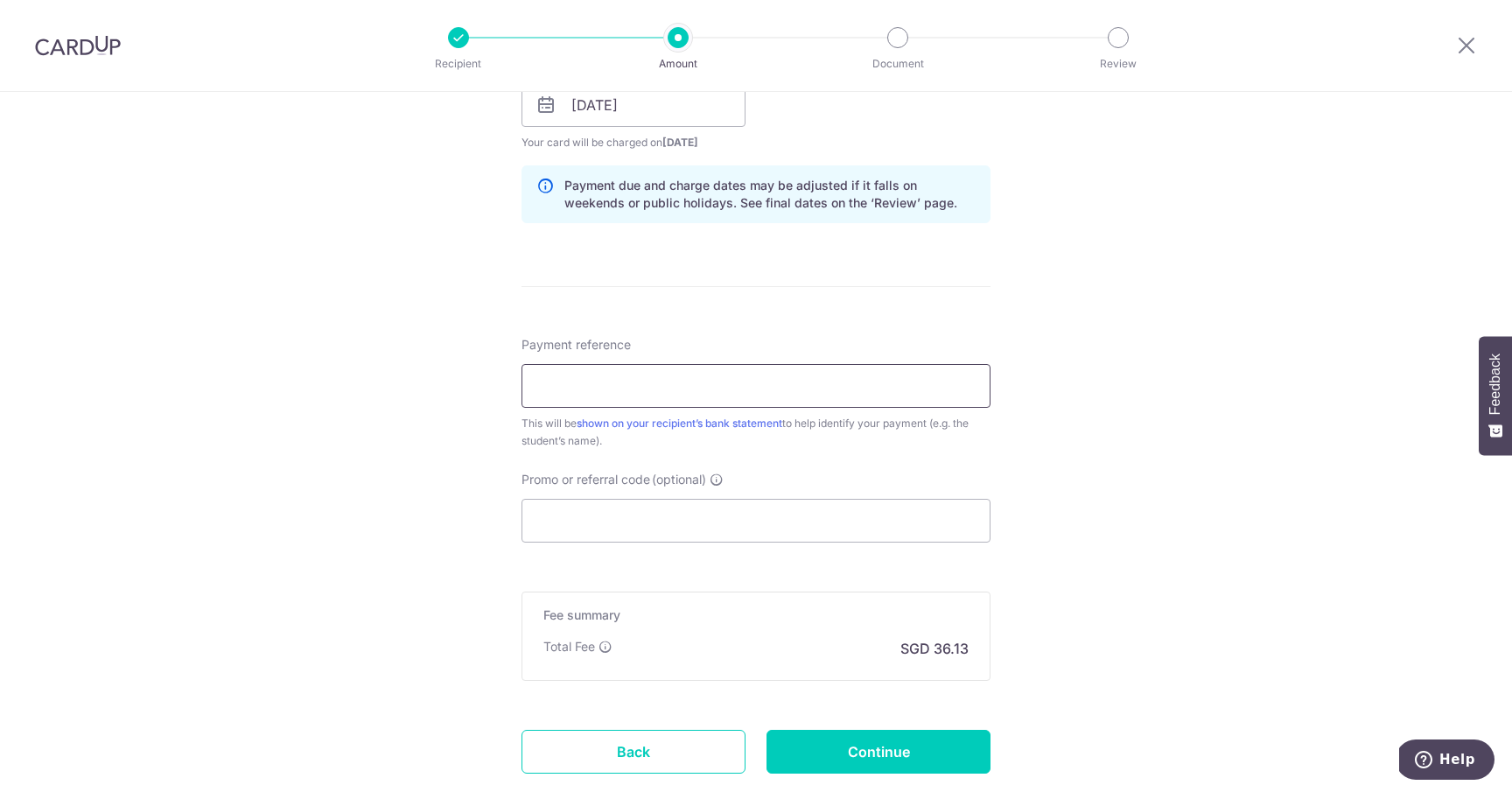
click at [791, 401] on input "Payment reference" at bounding box center [756, 386] width 469 height 44
type input "AshtonTanYanLiang"
click at [735, 527] on input "Promo or referral code (optional)" at bounding box center [756, 521] width 469 height 44
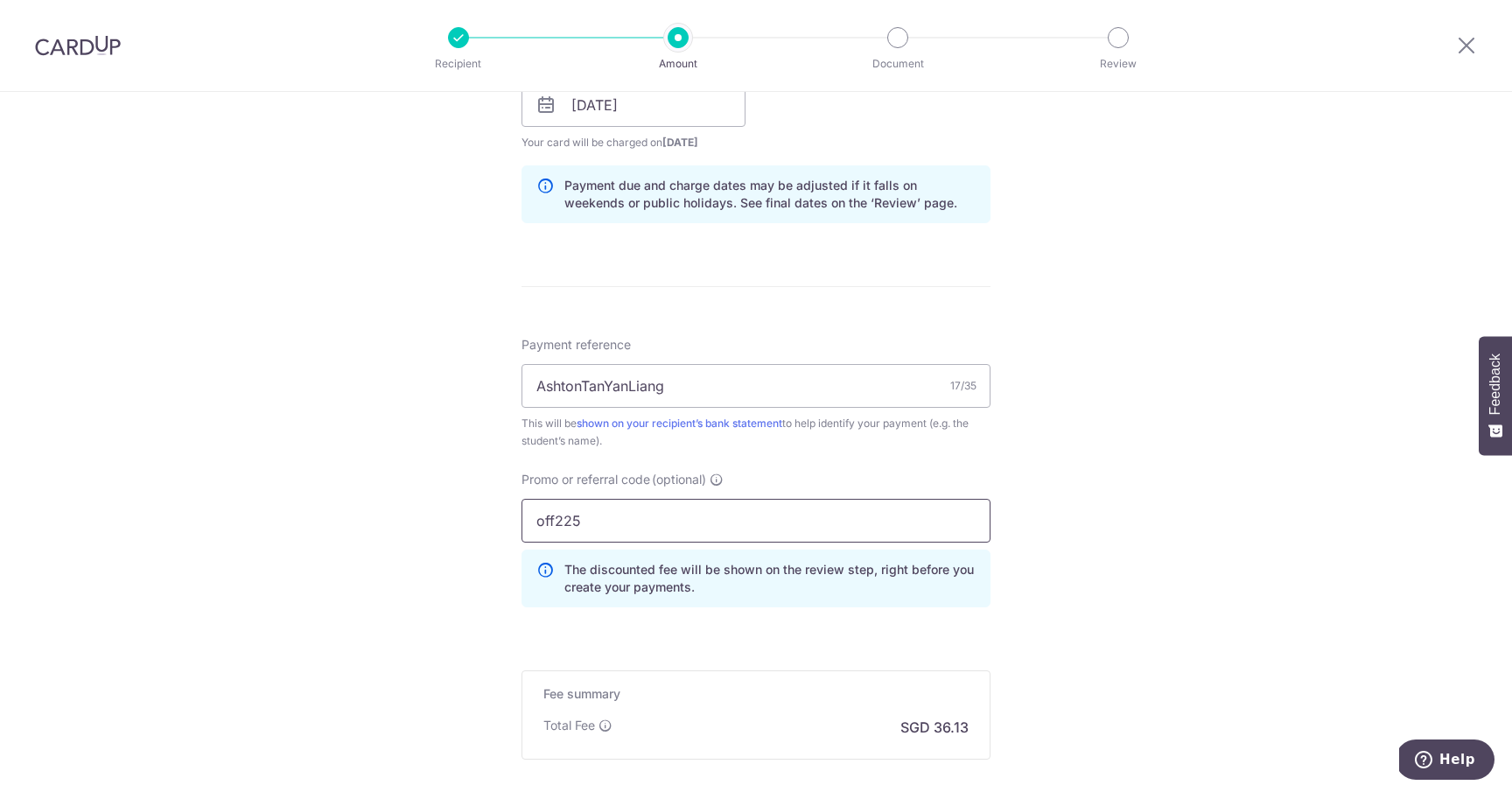
type input "off225"
click at [739, 600] on div "The discounted fee will be shown on the review step, right before you create yo…" at bounding box center [756, 578] width 469 height 57
